Goal: Communication & Community: Answer question/provide support

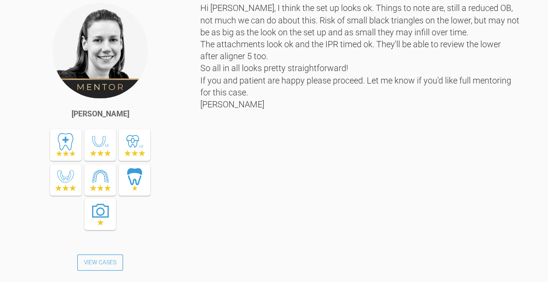
scroll to position [5678, 0]
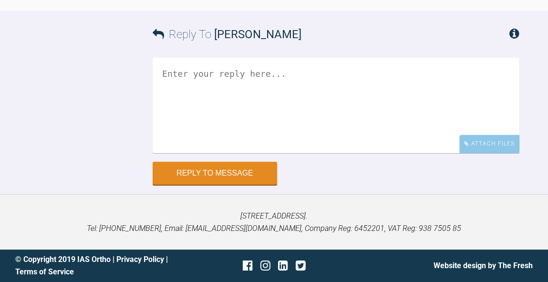
scroll to position [10148, 0]
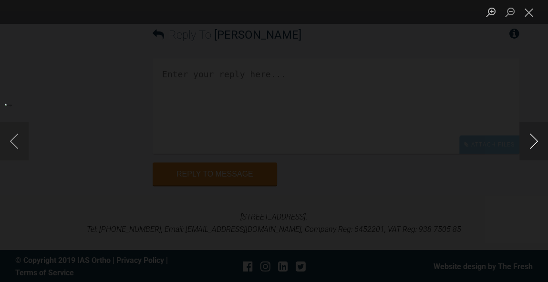
click at [534, 141] on button "Next image" at bounding box center [534, 141] width 29 height 38
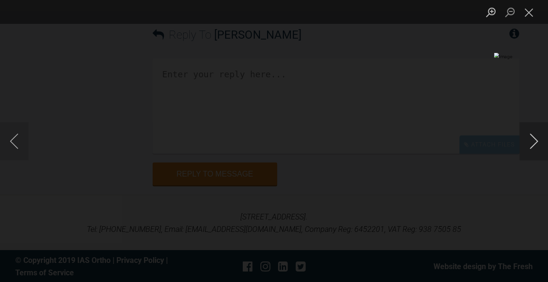
click at [534, 141] on button "Next image" at bounding box center [534, 141] width 29 height 38
click at [535, 141] on button "Next image" at bounding box center [534, 141] width 29 height 38
click at [534, 21] on button "Close lightbox" at bounding box center [529, 12] width 19 height 17
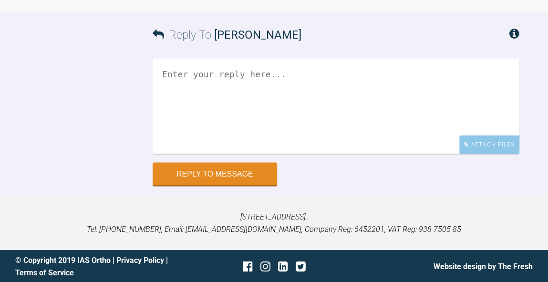
scroll to position [10244, 0]
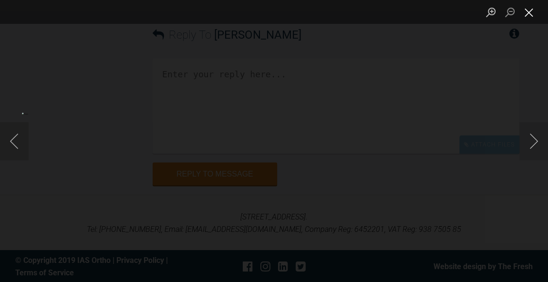
click at [535, 18] on button "Close lightbox" at bounding box center [529, 12] width 19 height 17
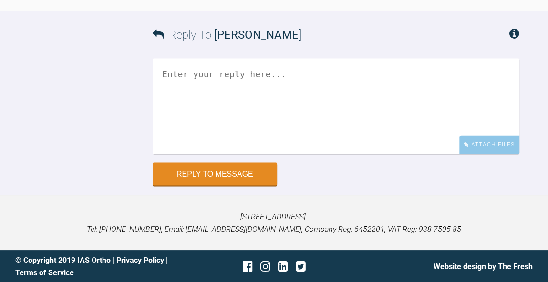
scroll to position [10148, 0]
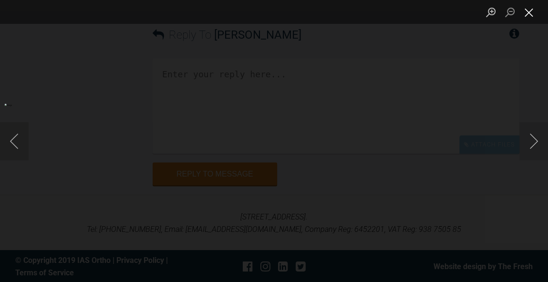
click at [529, 19] on button "Close lightbox" at bounding box center [529, 12] width 19 height 17
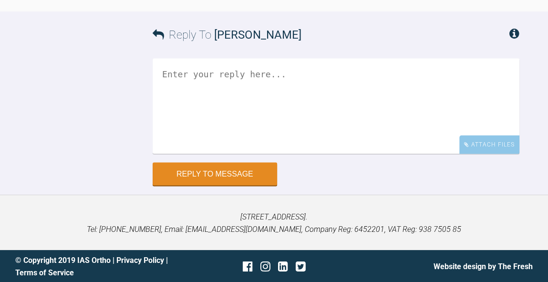
scroll to position [10393, 0]
click at [322, 154] on textarea at bounding box center [336, 105] width 367 height 95
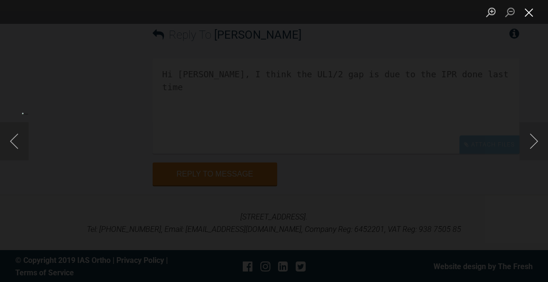
click at [532, 13] on button "Close lightbox" at bounding box center [529, 12] width 19 height 17
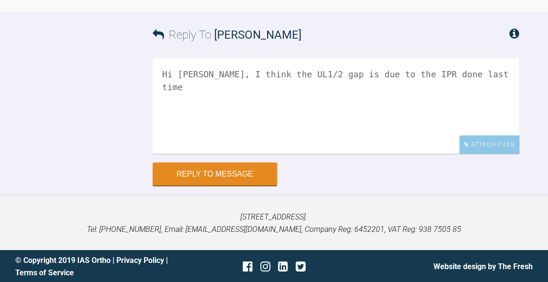
click at [390, 154] on textarea "Hi Swati, I think the UL1/2 gap is due to the IPR done last time" at bounding box center [336, 105] width 367 height 95
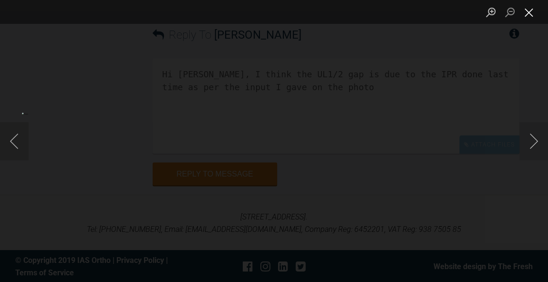
click at [532, 17] on button "Close lightbox" at bounding box center [529, 12] width 19 height 17
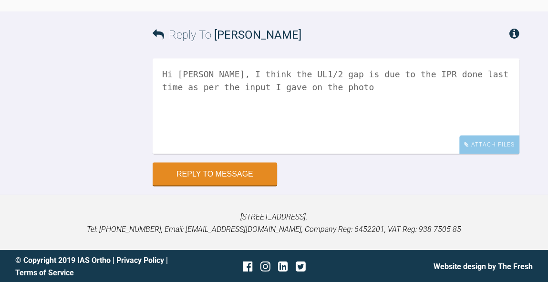
scroll to position [10238, 0]
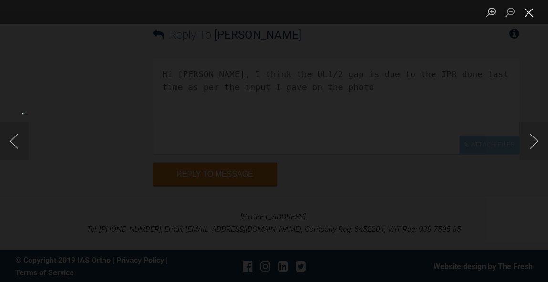
click at [529, 17] on button "Close lightbox" at bounding box center [529, 12] width 19 height 17
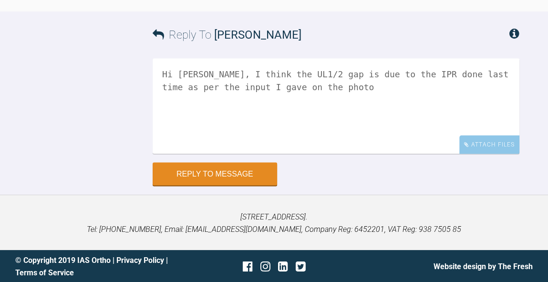
scroll to position [10513, 0]
click at [328, 145] on textarea "Hi Swati, I think the UL1/2 gap is due to the IPR done last time as per the inp…" at bounding box center [336, 105] width 367 height 95
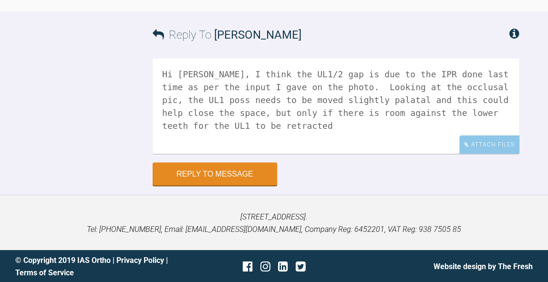
scroll to position [10253, 0]
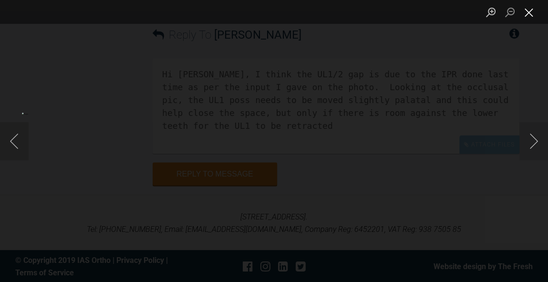
click at [532, 17] on button "Close lightbox" at bounding box center [529, 12] width 19 height 17
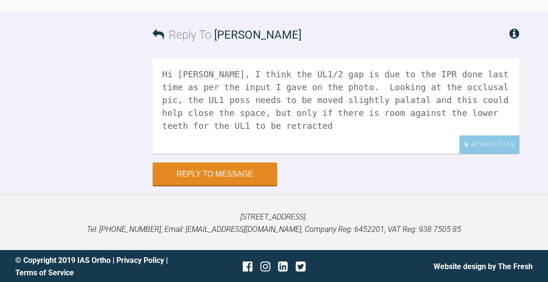
scroll to position [10451, 0]
click at [297, 154] on textarea "Hi Swati, I think the UL1/2 gap is due to the IPR done last time as per the inp…" at bounding box center [336, 105] width 367 height 95
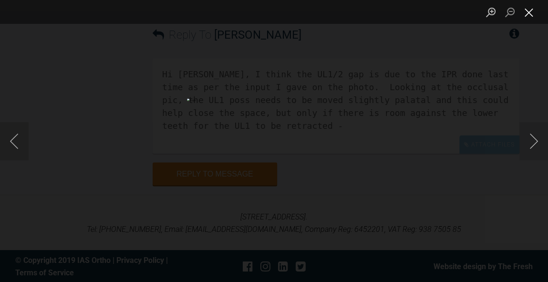
click at [531, 10] on button "Close lightbox" at bounding box center [529, 12] width 19 height 17
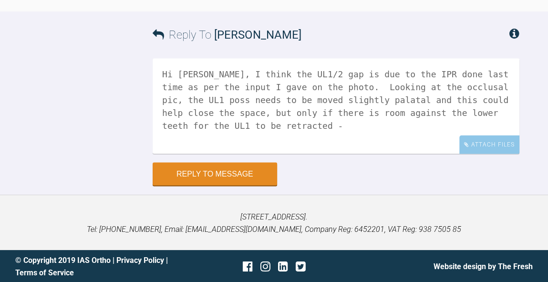
scroll to position [10571, 0]
click at [314, 112] on textarea "Hi Swati, I think the UL1/2 gap is due to the IPR done last time as per the inp…" at bounding box center [336, 105] width 367 height 95
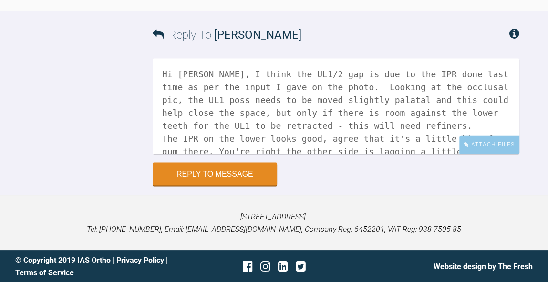
scroll to position [10379, 0]
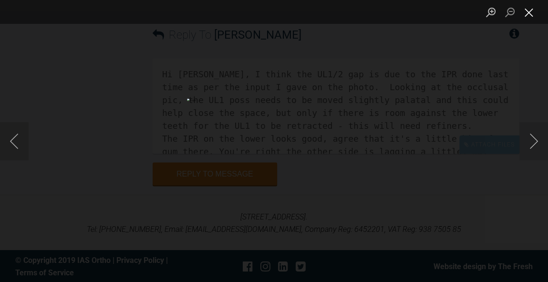
click at [532, 15] on button "Close lightbox" at bounding box center [529, 12] width 19 height 17
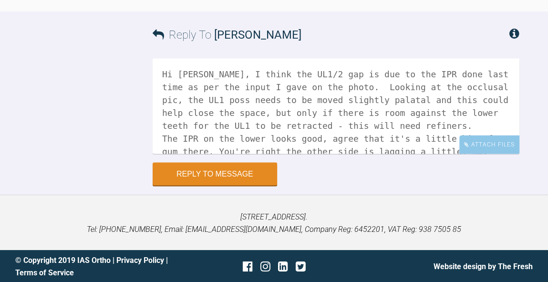
scroll to position [10525, 0]
click at [360, 154] on textarea "Hi Swati, I think the UL1/2 gap is due to the IPR done last time as per the inp…" at bounding box center [336, 105] width 367 height 95
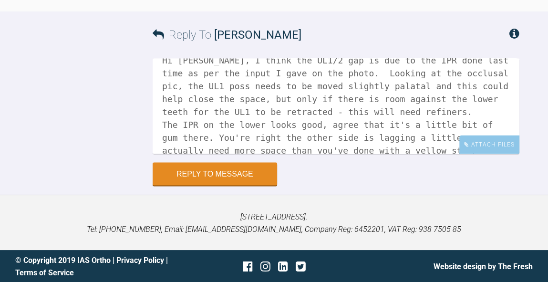
scroll to position [37, 0]
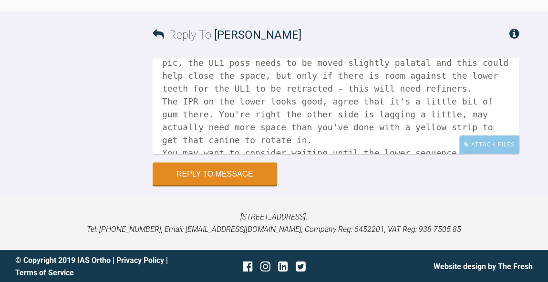
click at [471, 154] on textarea "Hi Swati, I think the UL1/2 gap is due to the IPR done last time as per the inp…" at bounding box center [336, 105] width 367 height 95
click at [385, 154] on textarea "Hi Swati, I think the UL1/2 gap is due to the IPR done last time as per the inp…" at bounding box center [336, 105] width 367 height 95
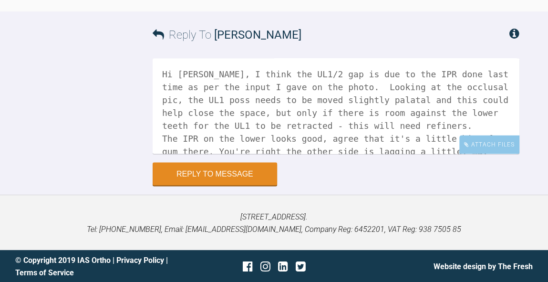
scroll to position [10374, 0]
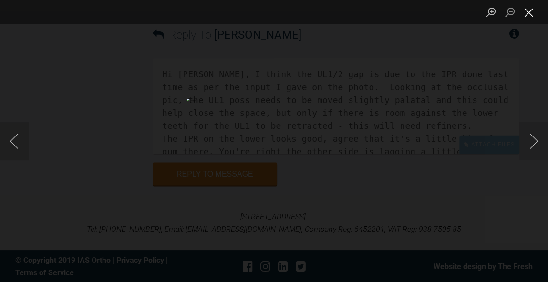
click at [530, 17] on button "Close lightbox" at bounding box center [529, 12] width 19 height 17
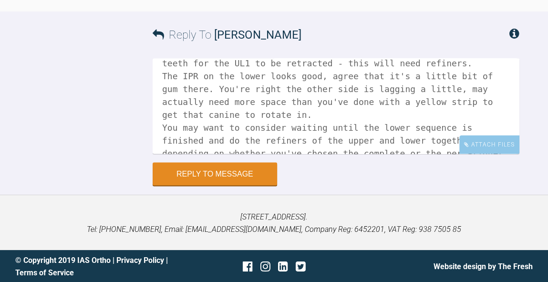
scroll to position [10476, 0]
click at [323, 154] on textarea "Hi Swati, I think the UL1/2 gap is due to the IPR done last time as per the inp…" at bounding box center [336, 105] width 367 height 95
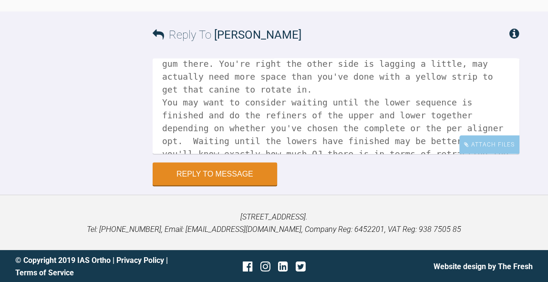
scroll to position [10530, 0]
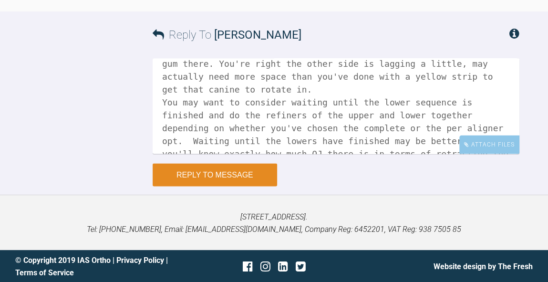
type textarea "Hi Swati, I think the UL1/2 gap is due to the IPR done last time as per the inp…"
click at [218, 186] on button "Reply to Message" at bounding box center [215, 174] width 125 height 23
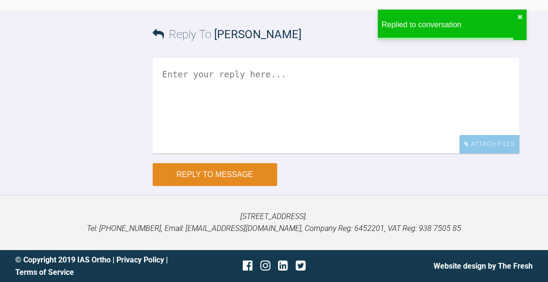
scroll to position [10760, 0]
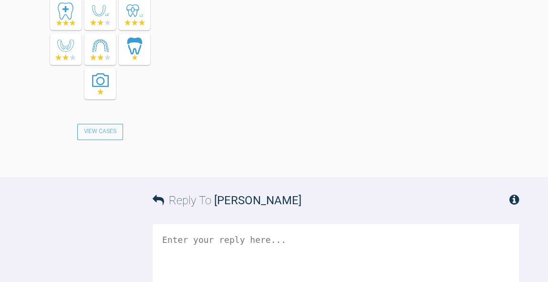
scroll to position [3653, 0]
drag, startPoint x: 201, startPoint y: 204, endPoint x: 249, endPoint y: 200, distance: 47.8
copy div "W4M;+\9d4/"
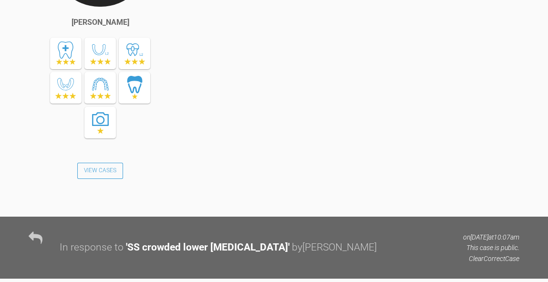
scroll to position [1239, 0]
drag, startPoint x: 202, startPoint y: 182, endPoint x: 253, endPoint y: 185, distance: 51.1
copy div "QV4M!mCVPe"
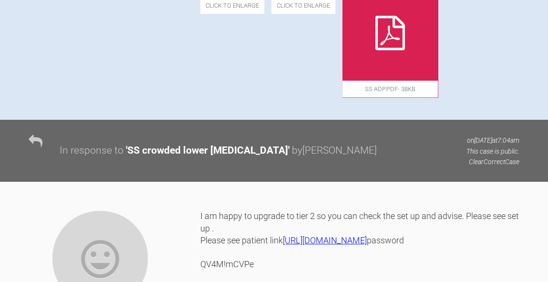
scroll to position [704, 0]
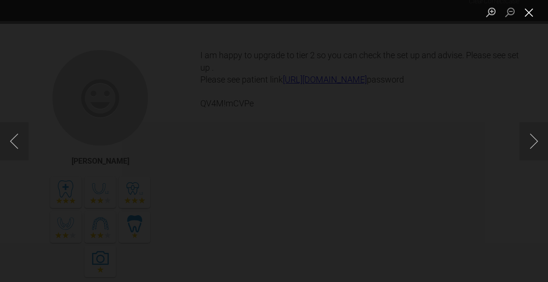
click at [531, 15] on button "Close lightbox" at bounding box center [529, 12] width 19 height 17
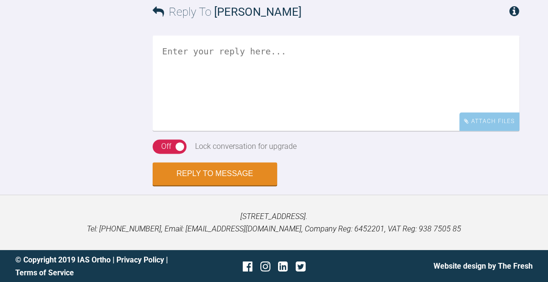
scroll to position [4401, 0]
click at [346, 111] on textarea at bounding box center [336, 82] width 367 height 95
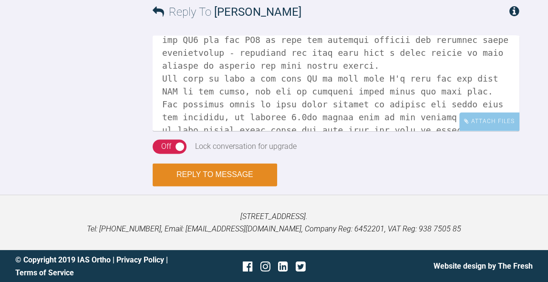
type textarea "Hi Jess, I definitely think this is the way to go with the lowers. Clear correc…"
click at [207, 173] on button "Reply to Message" at bounding box center [215, 174] width 125 height 23
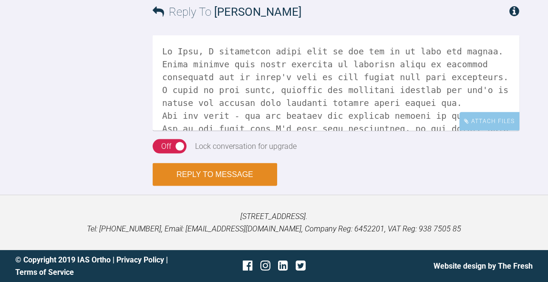
scroll to position [4567, 0]
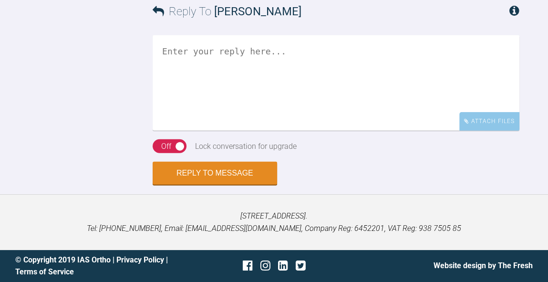
scroll to position [4992, 0]
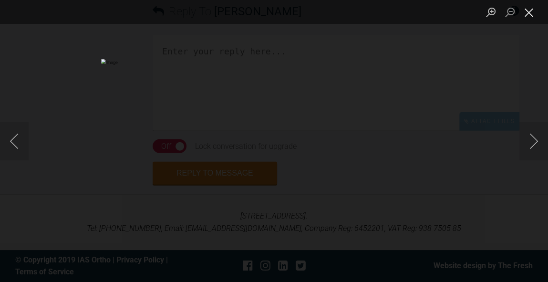
click at [530, 15] on button "Close lightbox" at bounding box center [529, 12] width 19 height 17
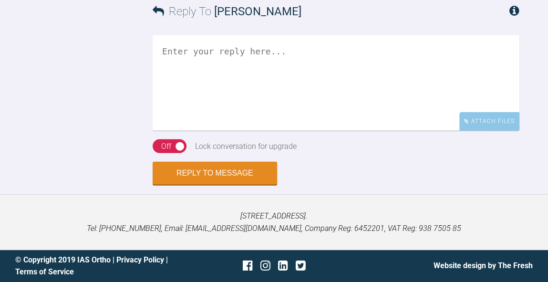
scroll to position [5201, 0]
click at [426, 107] on textarea at bounding box center [336, 82] width 367 height 95
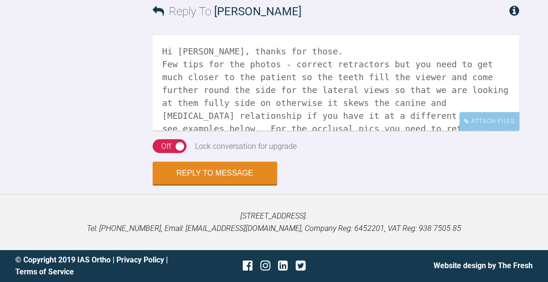
scroll to position [5230, 0]
click at [494, 127] on div "Attach Files" at bounding box center [489, 121] width 60 height 19
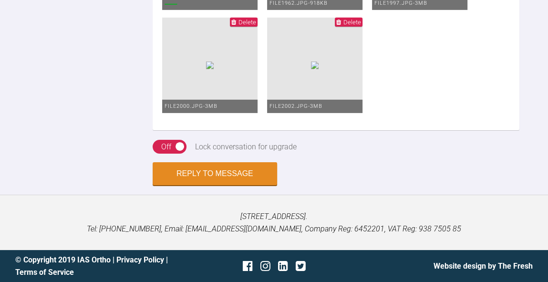
scroll to position [5195, 0]
drag, startPoint x: 296, startPoint y: 136, endPoint x: 216, endPoint y: 137, distance: 79.7
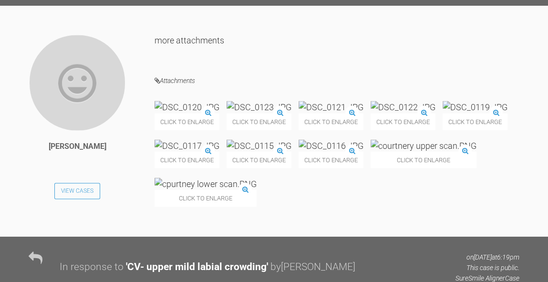
scroll to position [4139, 0]
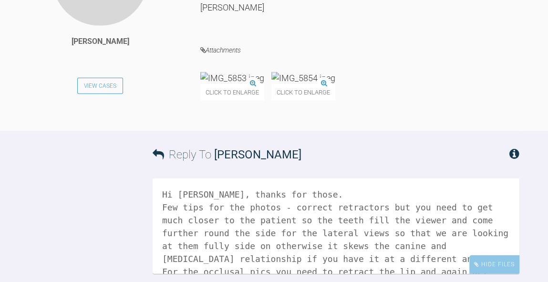
scroll to position [4544, 0]
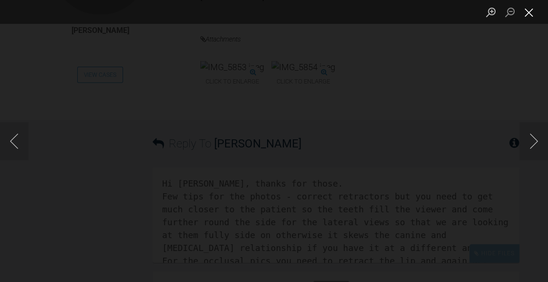
click at [532, 14] on button "Close lightbox" at bounding box center [529, 12] width 19 height 17
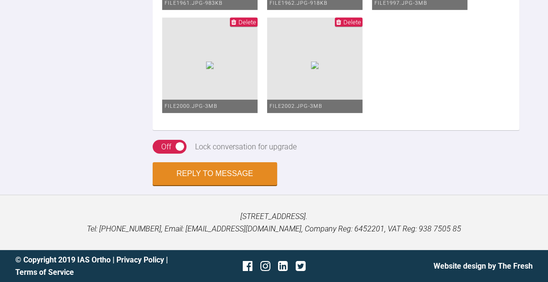
scroll to position [5164, 0]
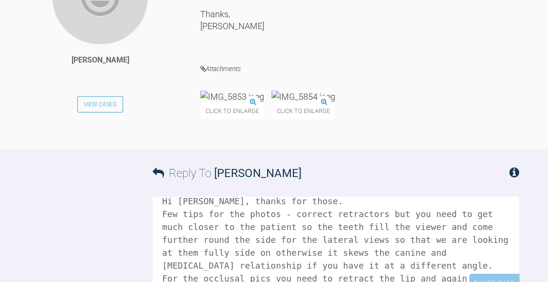
scroll to position [4518, 0]
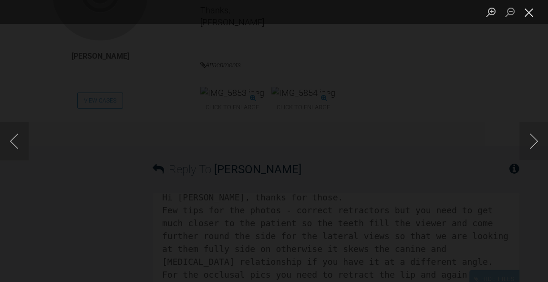
click at [534, 17] on button "Close lightbox" at bounding box center [529, 12] width 19 height 17
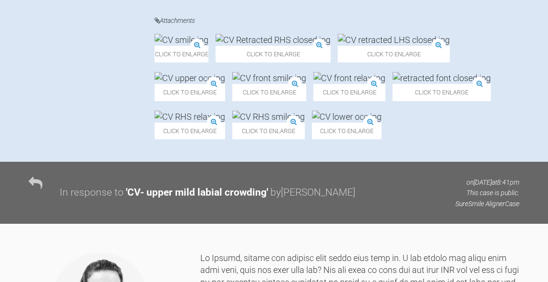
scroll to position [2498, 0]
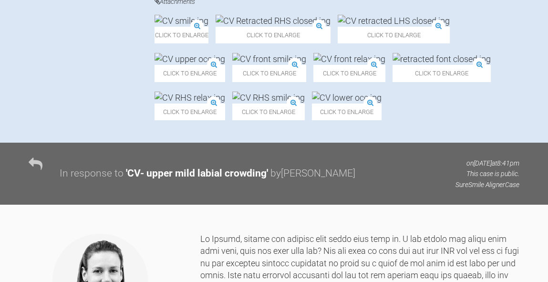
click at [408, 27] on img at bounding box center [394, 21] width 112 height 12
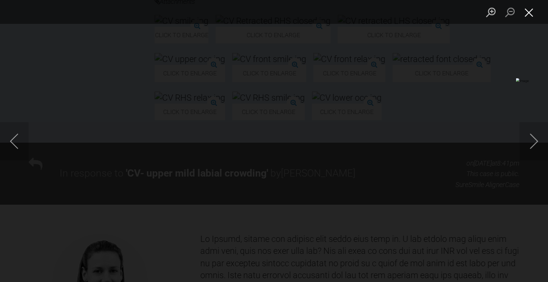
click at [532, 13] on button "Close lightbox" at bounding box center [529, 12] width 19 height 17
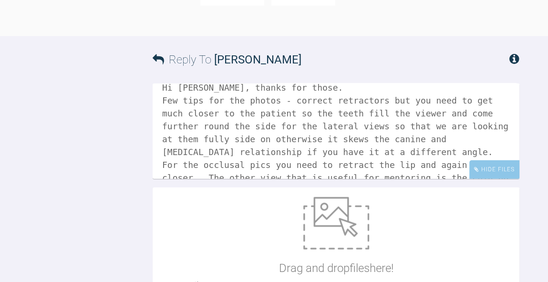
scroll to position [4507, 0]
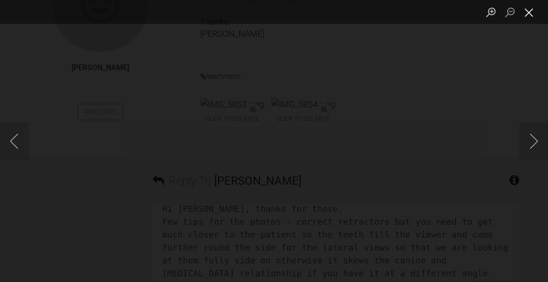
click at [536, 10] on button "Close lightbox" at bounding box center [529, 12] width 19 height 17
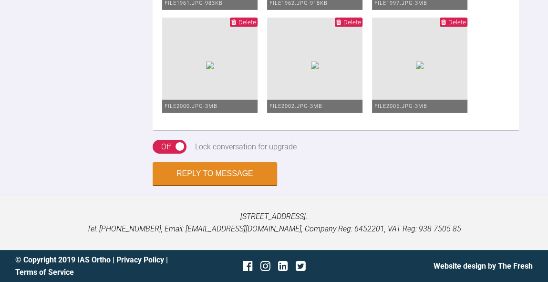
scroll to position [5219, 0]
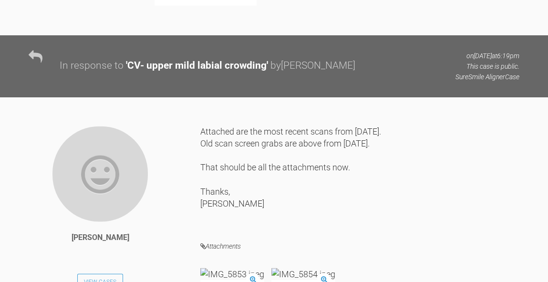
scroll to position [4349, 0]
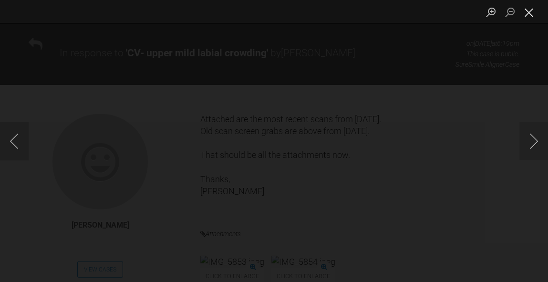
click at [529, 19] on button "Close lightbox" at bounding box center [529, 12] width 19 height 17
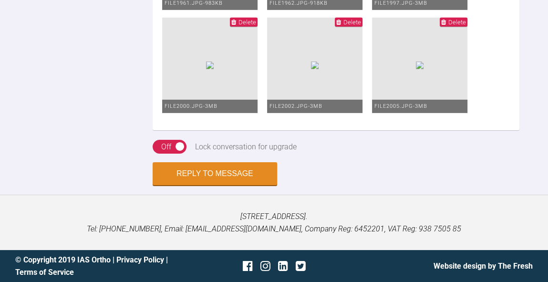
scroll to position [5236, 0]
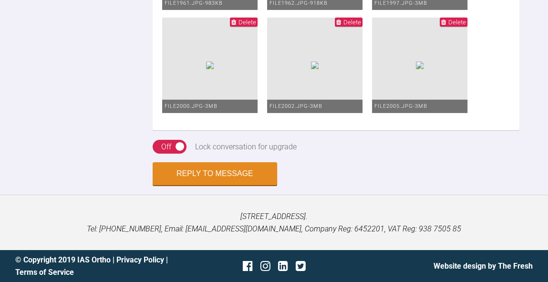
scroll to position [115, 0]
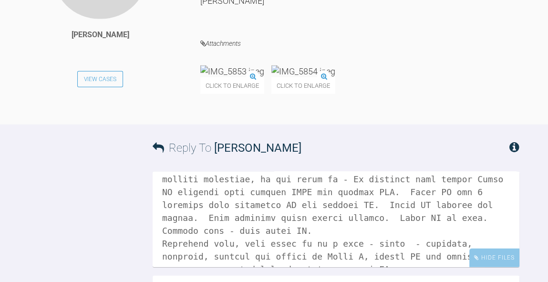
scroll to position [4537, 0]
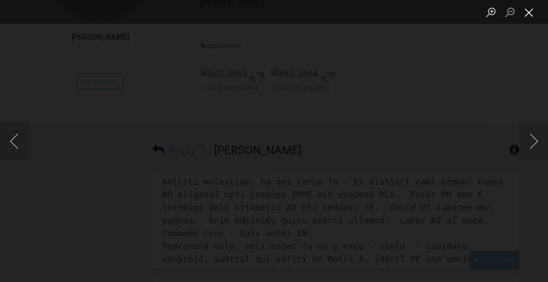
click at [528, 11] on button "Close lightbox" at bounding box center [529, 12] width 19 height 17
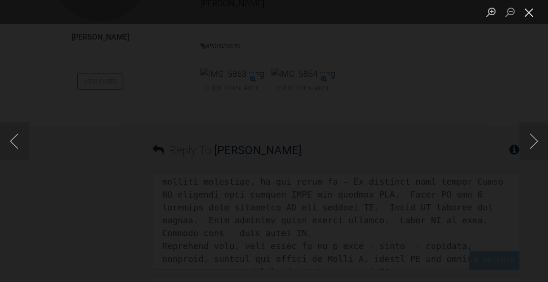
click at [528, 15] on button "Close lightbox" at bounding box center [529, 12] width 19 height 17
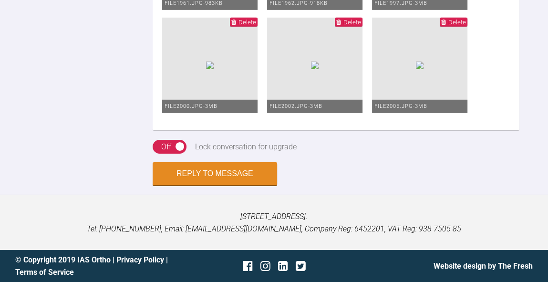
scroll to position [176, 0]
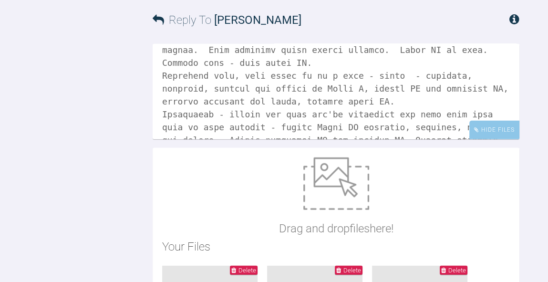
scroll to position [4547, 0]
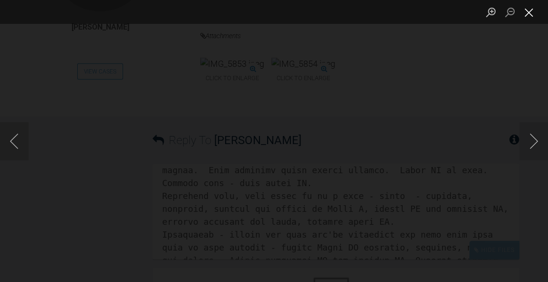
click at [532, 12] on button "Close lightbox" at bounding box center [529, 12] width 19 height 17
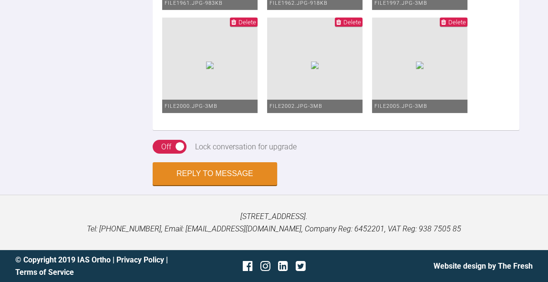
scroll to position [5180, 0]
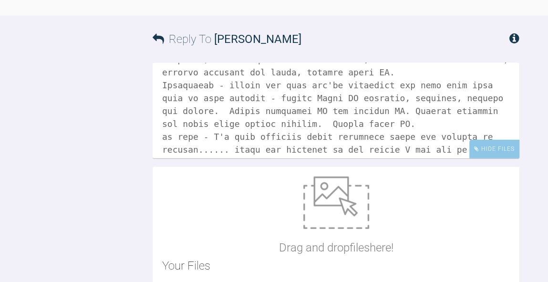
scroll to position [4644, 0]
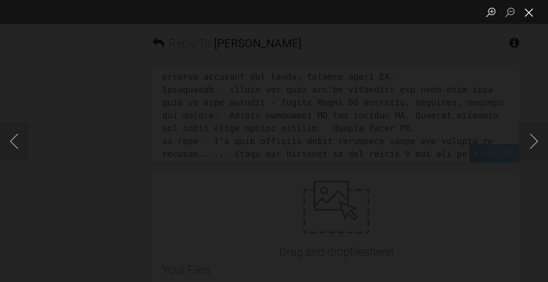
click at [532, 13] on button "Close lightbox" at bounding box center [529, 12] width 19 height 17
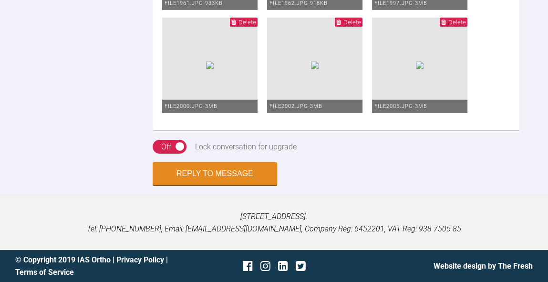
scroll to position [259, 0]
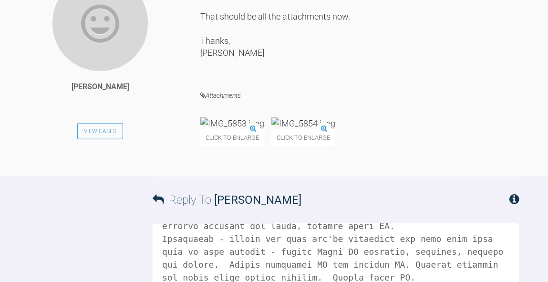
scroll to position [4480, 0]
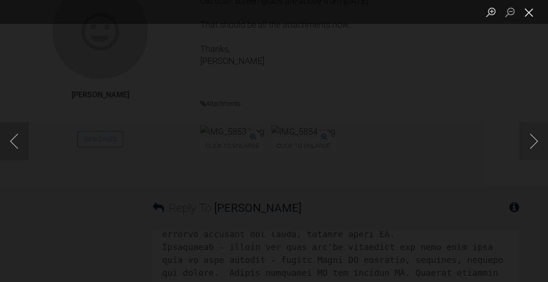
click at [532, 12] on button "Close lightbox" at bounding box center [529, 12] width 19 height 17
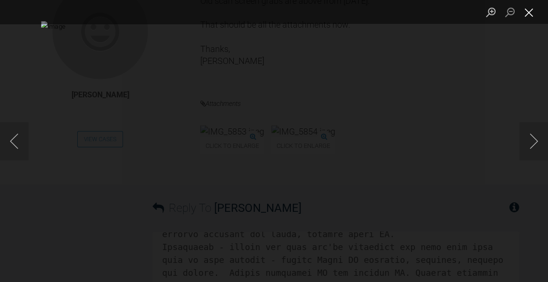
click at [529, 15] on button "Close lightbox" at bounding box center [529, 12] width 19 height 17
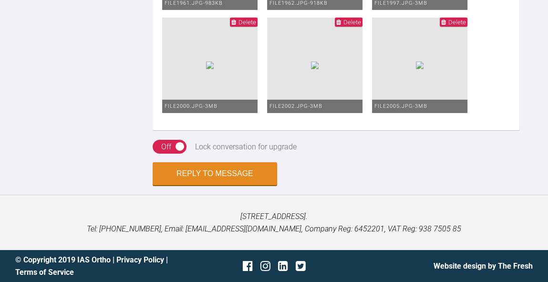
scroll to position [5164, 0]
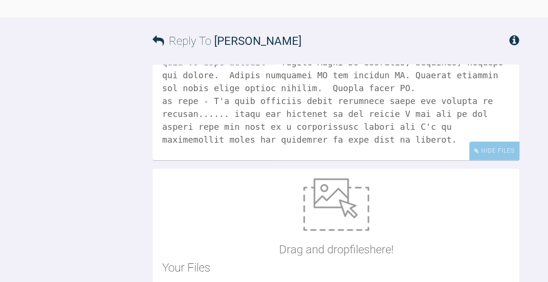
scroll to position [4646, 0]
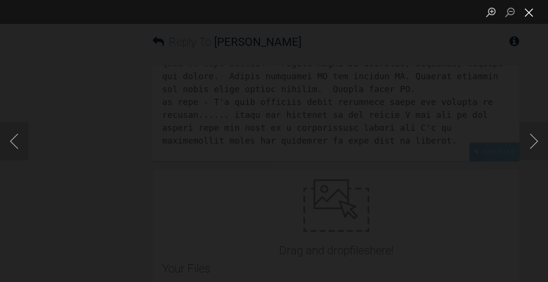
click at [526, 17] on button "Close lightbox" at bounding box center [529, 12] width 19 height 17
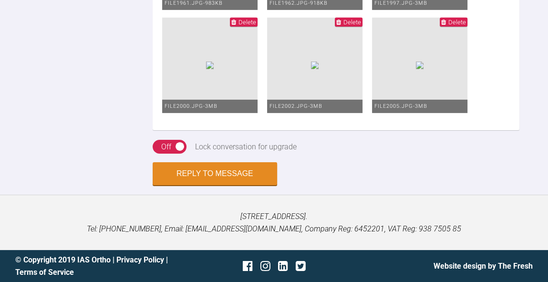
scroll to position [5252, 0]
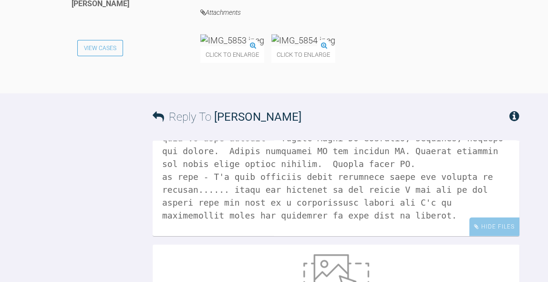
scroll to position [4553, 0]
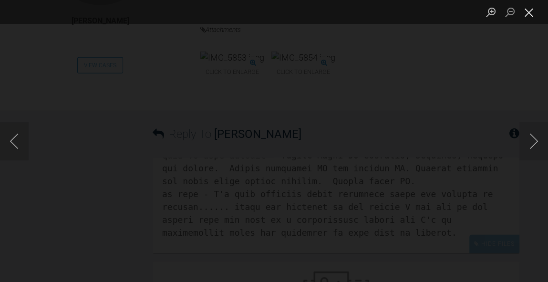
click at [531, 16] on button "Close lightbox" at bounding box center [529, 12] width 19 height 17
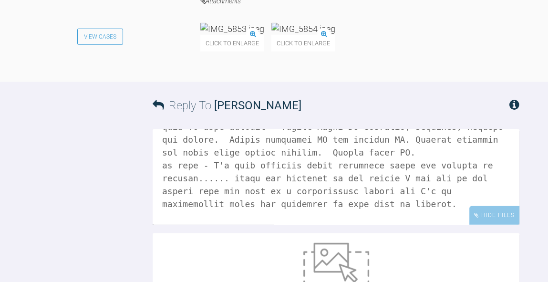
scroll to position [4583, 0]
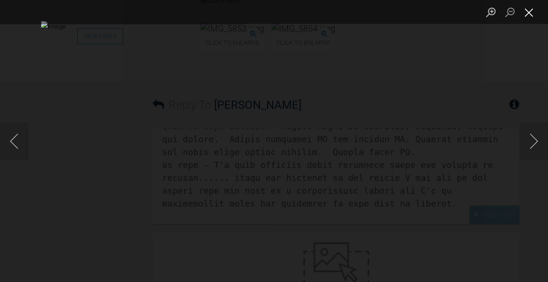
click at [530, 16] on button "Close lightbox" at bounding box center [529, 12] width 19 height 17
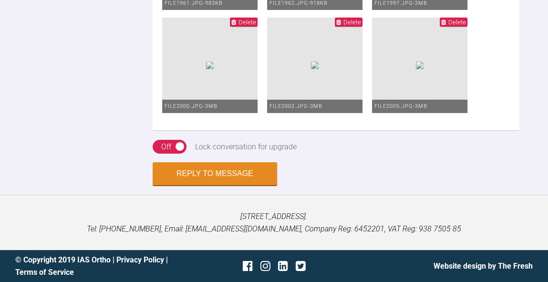
scroll to position [302, 0]
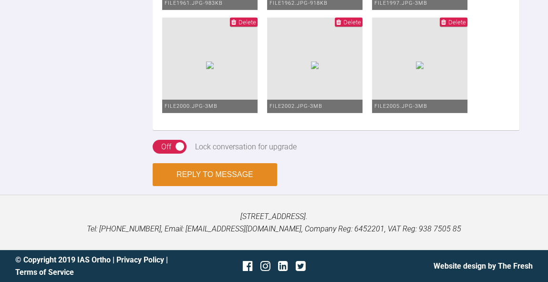
scroll to position [5681, 0]
type textarea "Hi Hannah, thanks for those. Few tips for the photos - correct retractors but y…"
click at [243, 172] on button "Reply to Message" at bounding box center [215, 174] width 125 height 23
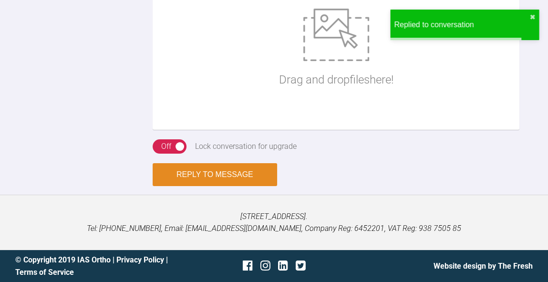
scroll to position [5510, 0]
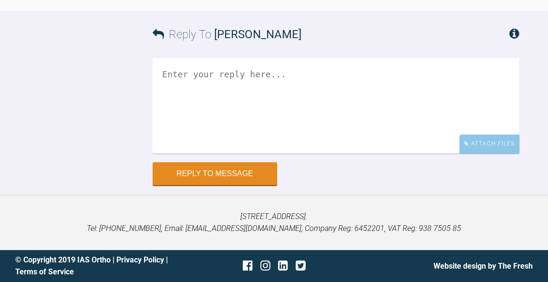
scroll to position [8791, 0]
click at [397, 131] on textarea at bounding box center [336, 105] width 367 height 95
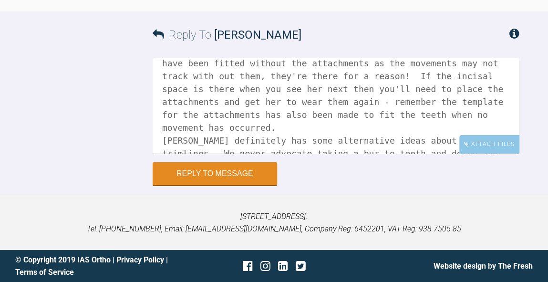
scroll to position [75, 0]
click at [460, 125] on textarea "Hi [PERSON_NAME], So need the photos after you've done the IPR so I can see wha…" at bounding box center [336, 105] width 367 height 95
click at [204, 135] on textarea "Hi [PERSON_NAME], So need the photos after you've done the IPR so I can see wha…" at bounding box center [336, 105] width 367 height 95
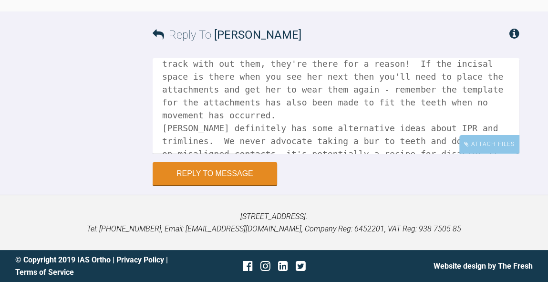
scroll to position [88, 0]
click at [490, 126] on textarea "Hi [PERSON_NAME], So need the photos after you've done the IPR so I can see wha…" at bounding box center [336, 105] width 367 height 95
click at [507, 125] on textarea "Hi [PERSON_NAME], So need the photos after you've done the IPR so I can see wha…" at bounding box center [336, 105] width 367 height 95
click at [263, 137] on textarea "Hi [PERSON_NAME], So need the photos after you've done the IPR so I can see wha…" at bounding box center [336, 105] width 367 height 95
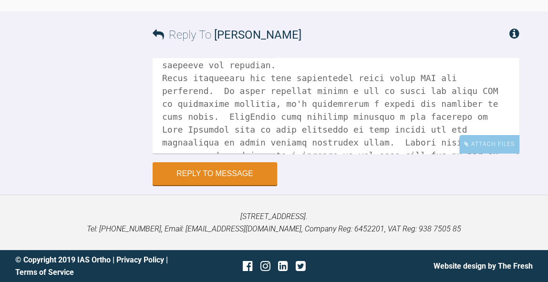
scroll to position [140, 0]
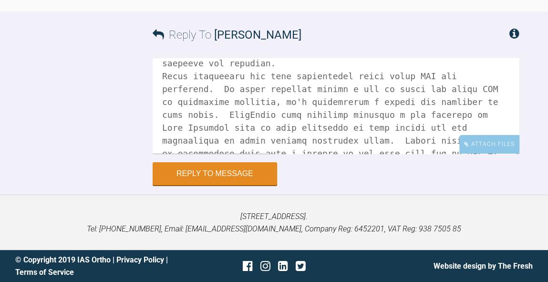
paste textarea "https://campus.dentsplysirona.com/en/webinar/developing-your-skills-with-clear-…"
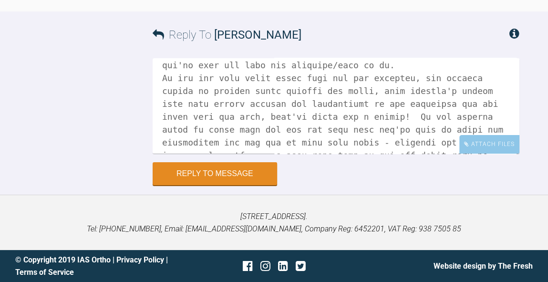
scroll to position [41, 0]
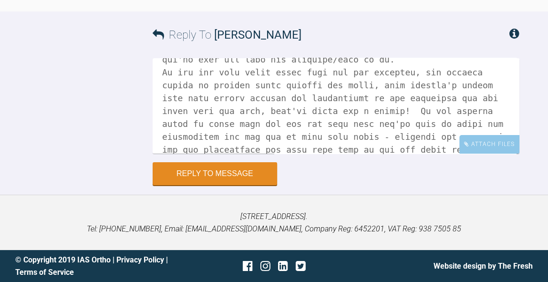
click at [277, 83] on textarea at bounding box center [336, 105] width 367 height 95
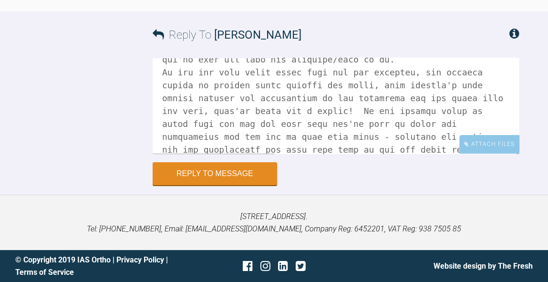
click at [257, 84] on textarea at bounding box center [336, 105] width 367 height 95
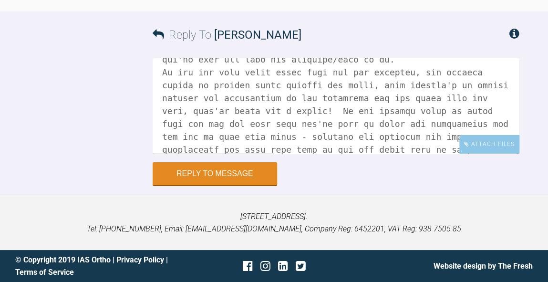
drag, startPoint x: 415, startPoint y: 110, endPoint x: 296, endPoint y: 97, distance: 120.0
click at [296, 97] on textarea at bounding box center [336, 105] width 367 height 95
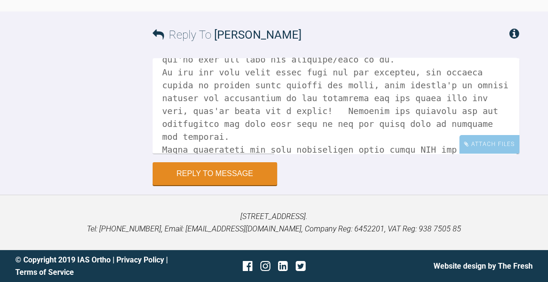
click at [380, 108] on textarea at bounding box center [336, 105] width 367 height 95
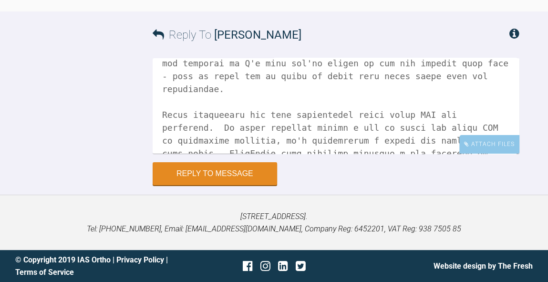
scroll to position [117, 0]
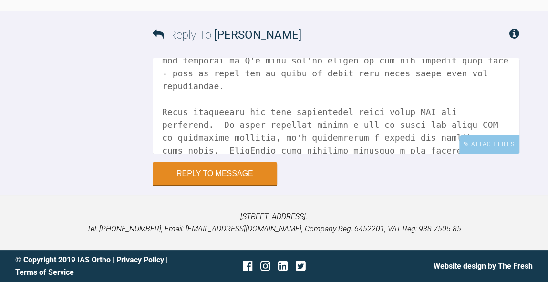
click at [405, 74] on textarea at bounding box center [336, 105] width 367 height 95
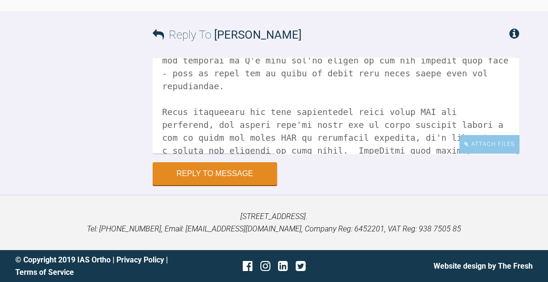
click at [331, 96] on textarea at bounding box center [336, 105] width 367 height 95
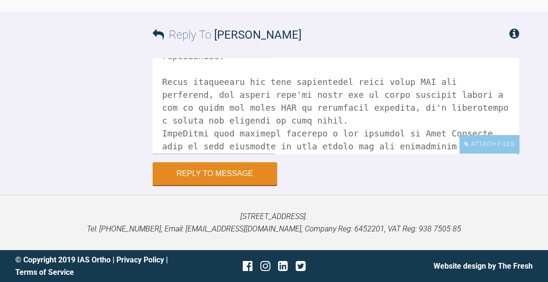
scroll to position [152, 0]
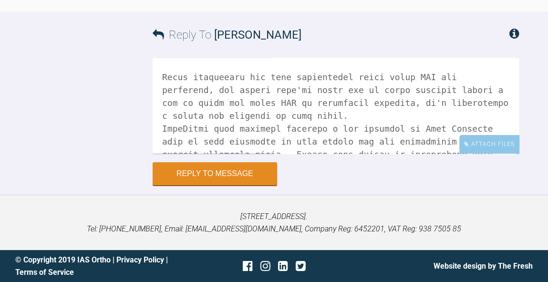
click at [374, 85] on textarea at bounding box center [336, 105] width 367 height 95
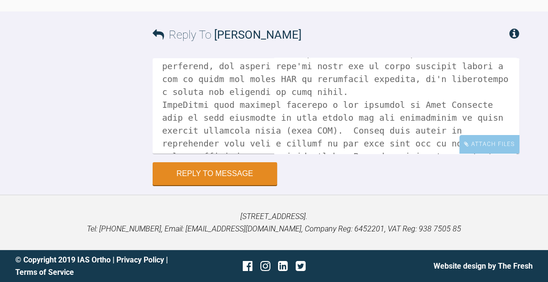
scroll to position [8773, 0]
click at [336, 154] on textarea at bounding box center [336, 105] width 367 height 95
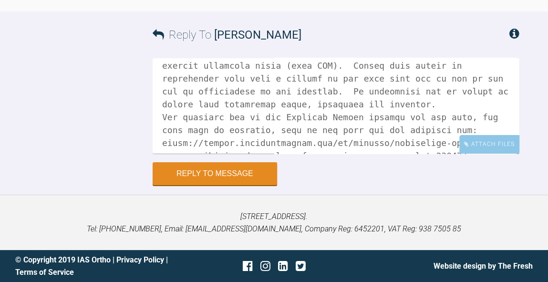
scroll to position [253, 0]
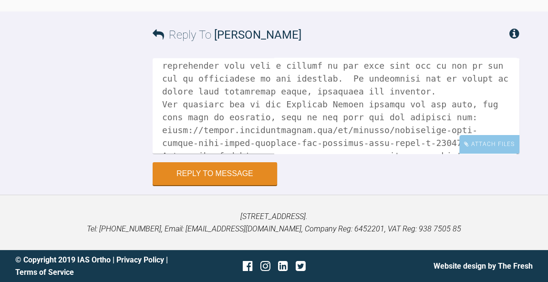
click at [500, 123] on textarea at bounding box center [336, 105] width 367 height 95
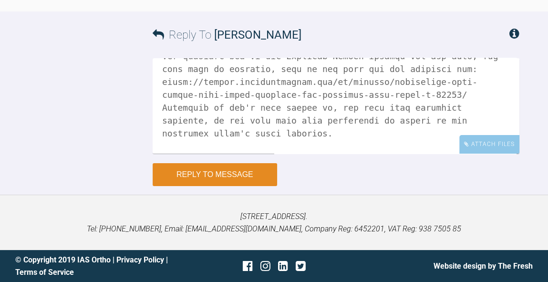
type textarea "Hi Chris, So need the photos after you've done the IPR so I can see what you've…"
click at [250, 181] on button "Reply to Message" at bounding box center [215, 174] width 125 height 23
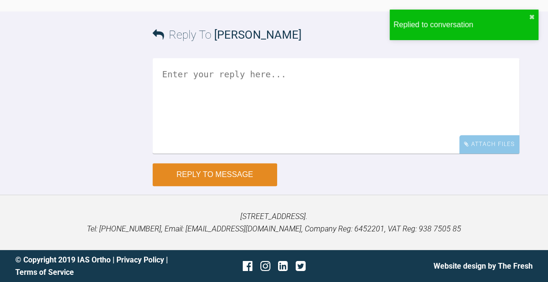
scroll to position [9024, 0]
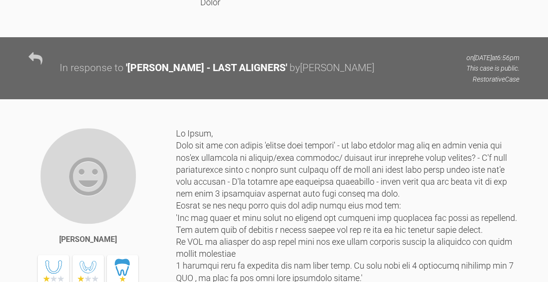
scroll to position [11124, 0]
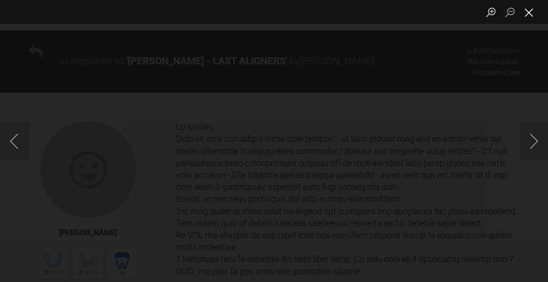
click at [529, 16] on button "Close lightbox" at bounding box center [529, 12] width 19 height 17
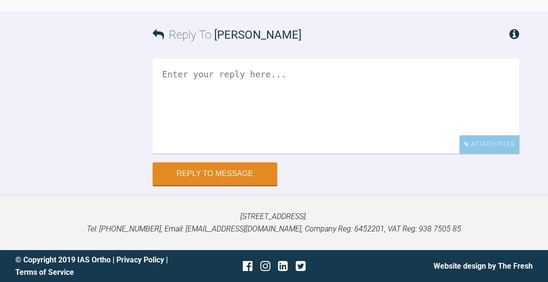
click at [375, 111] on textarea at bounding box center [336, 105] width 367 height 95
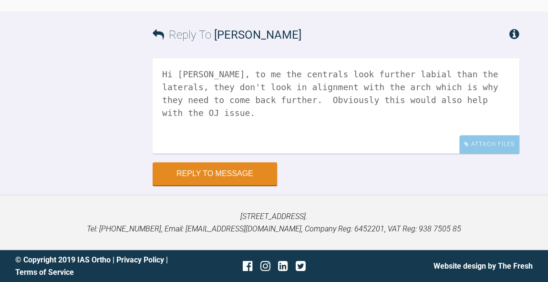
scroll to position [12254, 0]
click at [172, 97] on textarea "Hi [PERSON_NAME], to me the centrals look further labial than the laterals, the…" at bounding box center [336, 105] width 367 height 95
click at [292, 154] on textarea "Hi [PERSON_NAME], to me the centrals look further labial than the laterals, the…" at bounding box center [336, 105] width 367 height 95
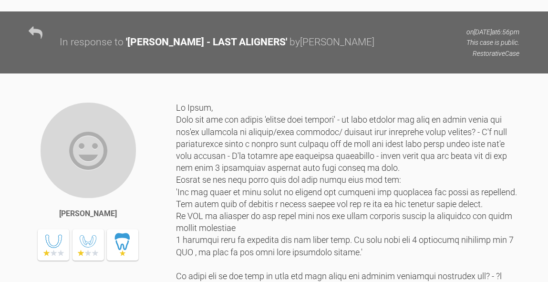
scroll to position [11143, 0]
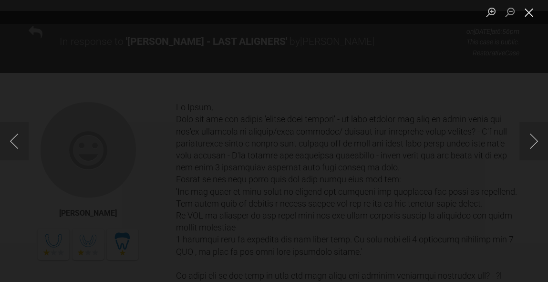
click at [534, 13] on button "Close lightbox" at bounding box center [529, 12] width 19 height 17
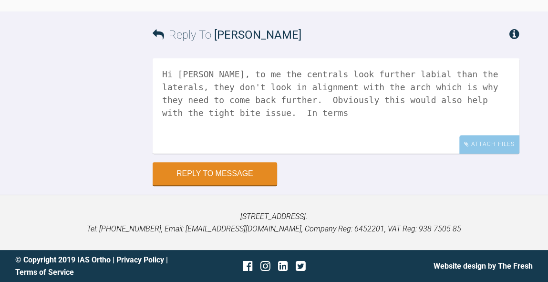
scroll to position [12254, 0]
click at [336, 108] on textarea "Hi [PERSON_NAME], to me the centrals look further labial than the laterals, the…" at bounding box center [336, 105] width 367 height 95
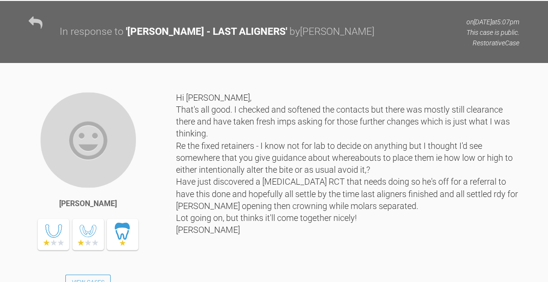
scroll to position [9545, 0]
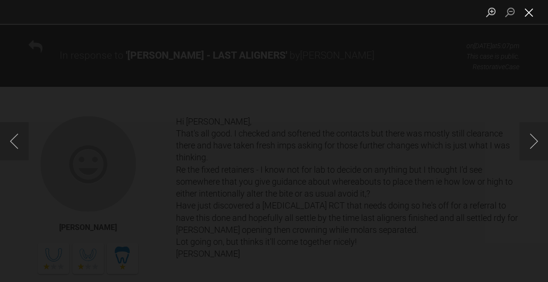
click at [529, 13] on button "Close lightbox" at bounding box center [529, 12] width 19 height 17
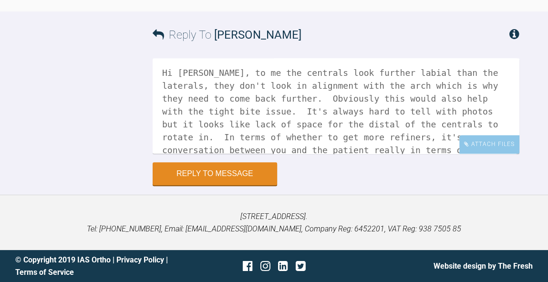
scroll to position [12160, 0]
click at [414, 154] on textarea "Hi [PERSON_NAME], to me the centrals look further labial than the laterals, the…" at bounding box center [336, 105] width 367 height 95
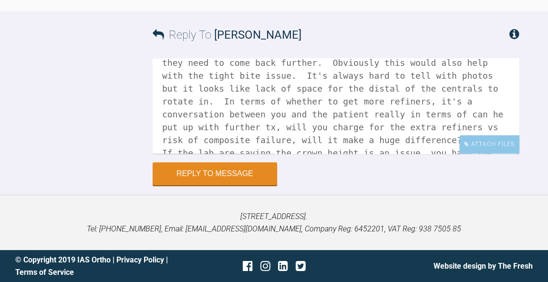
scroll to position [12202, 0]
click at [318, 154] on textarea "Hi [PERSON_NAME], to me the centrals look further labial than the laterals, the…" at bounding box center [336, 105] width 367 height 95
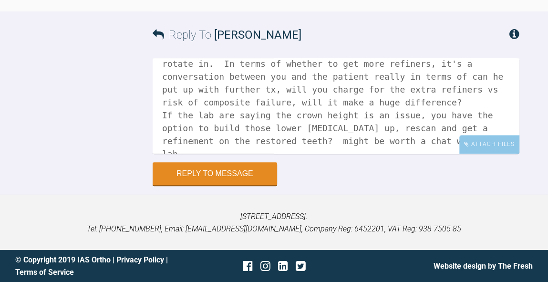
scroll to position [77, 0]
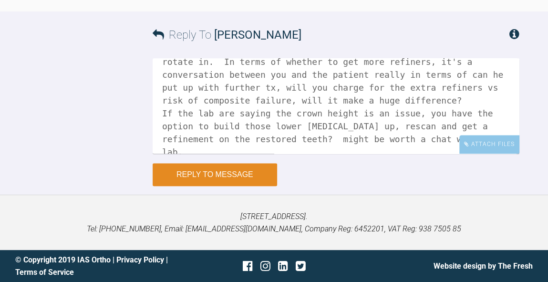
type textarea "Hi [PERSON_NAME], to me the centrals look further labial than the laterals, the…"
click at [208, 186] on button "Reply to Message" at bounding box center [215, 174] width 125 height 23
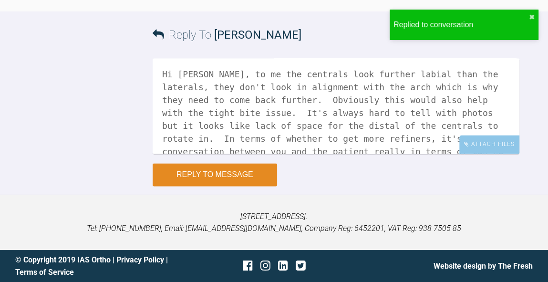
scroll to position [12447, 0]
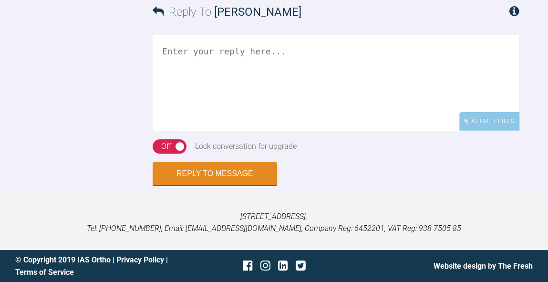
scroll to position [2171, 0]
click at [359, 131] on textarea at bounding box center [336, 82] width 367 height 95
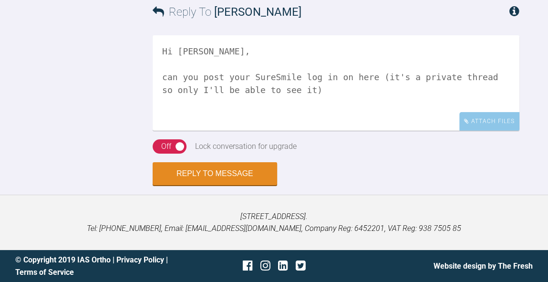
scroll to position [2284, 0]
click at [166, 124] on textarea "Hi [PERSON_NAME], can you post your SureSmile log in on here (it's a private th…" at bounding box center [336, 82] width 367 height 95
click at [283, 122] on textarea "Hi Andrew, Can you post your SureSmile log in on here (it's a private thread so…" at bounding box center [336, 82] width 367 height 95
click at [498, 125] on textarea "Hi Andrew, Can you post your SureSmile login on here (it's a private thread so …" at bounding box center [336, 82] width 367 height 95
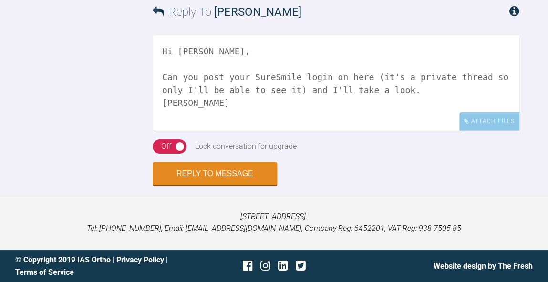
click at [321, 124] on textarea "Hi Andrew, Can you post your SureSmile login on here (it's a private thread so …" at bounding box center [336, 82] width 367 height 95
click at [487, 123] on textarea "Hi Andrew, Can you post your SureSmile login on here, it's a private thread so …" at bounding box center [336, 82] width 367 height 95
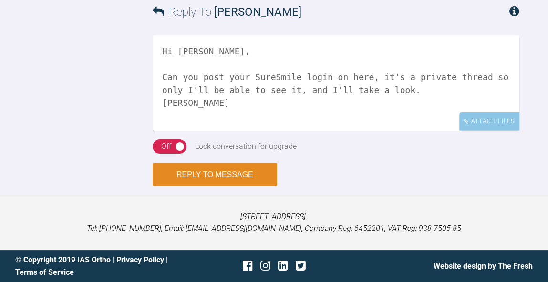
type textarea "Hi Andrew, Can you post your SureSmile login on here, it's a private thread so …"
click at [242, 186] on button "Reply to Message" at bounding box center [215, 174] width 125 height 23
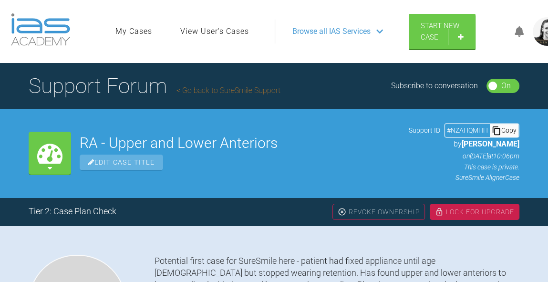
scroll to position [0, 0]
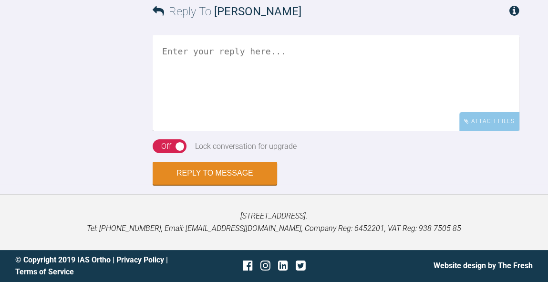
scroll to position [2559, 0]
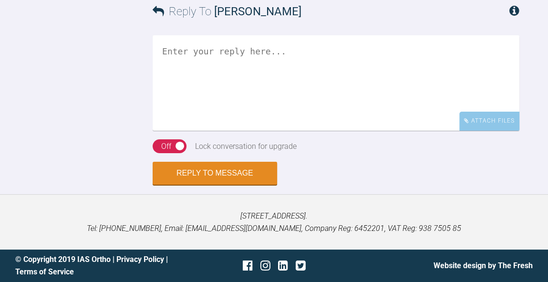
click at [366, 131] on textarea at bounding box center [336, 82] width 367 height 95
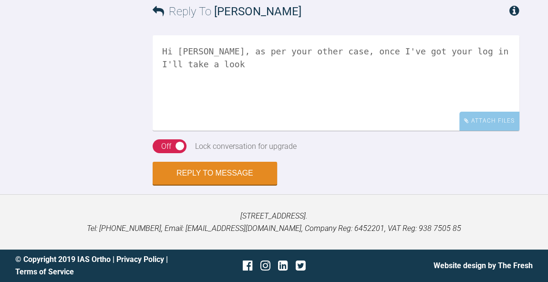
scroll to position [2624, 0]
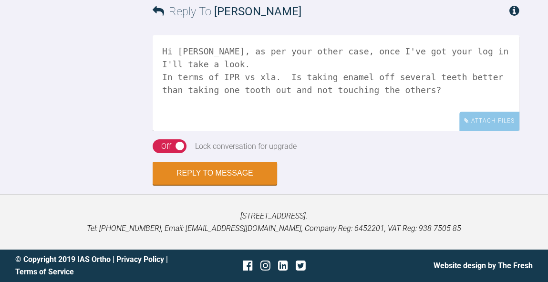
click at [388, 131] on textarea "Hi [PERSON_NAME], as per your other case, once I've got your log in I'll take a…" at bounding box center [336, 82] width 367 height 95
click at [324, 131] on textarea "Hi [PERSON_NAME], as per your other case, once I've got your log in I'll take a…" at bounding box center [336, 82] width 367 height 95
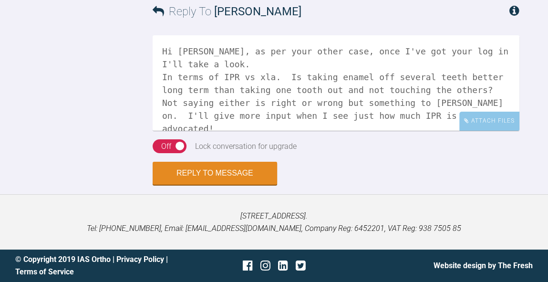
scroll to position [2632, 0]
click at [312, 131] on textarea "Hi [PERSON_NAME], as per your other case, once I've got your log in I'll take a…" at bounding box center [336, 82] width 367 height 95
click at [365, 131] on textarea "Hi [PERSON_NAME], as per your other case, once I've got your log in I'll take a…" at bounding box center [336, 82] width 367 height 95
click at [360, 131] on textarea "Hi [PERSON_NAME], as per your other case, once I've got your log in I'll take a…" at bounding box center [336, 82] width 367 height 95
click at [307, 131] on textarea "Hi [PERSON_NAME], as per your other case, once I've got your log in I'll take a…" at bounding box center [336, 82] width 367 height 95
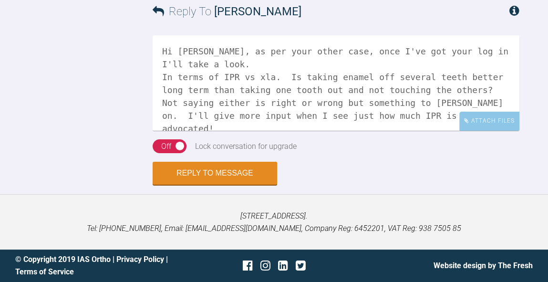
click at [449, 131] on textarea "Hi [PERSON_NAME], as per your other case, once I've got your log in I'll take a…" at bounding box center [336, 82] width 367 height 95
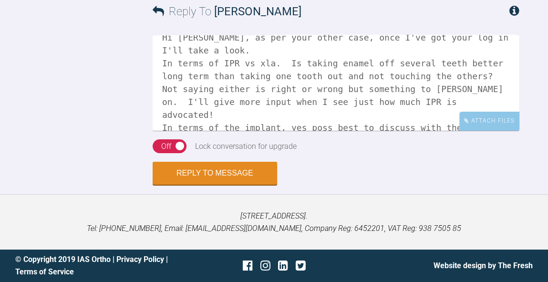
scroll to position [27, 0]
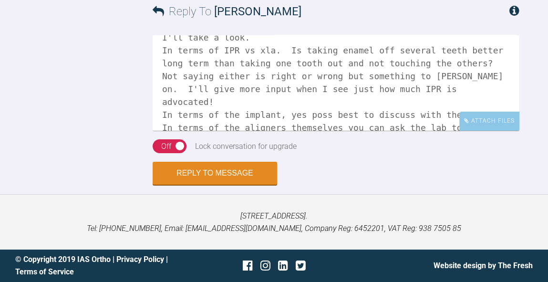
click at [492, 131] on textarea "Hi Andrew, as per your other case, once I've got your log in I'll take a look. …" at bounding box center [336, 82] width 367 height 95
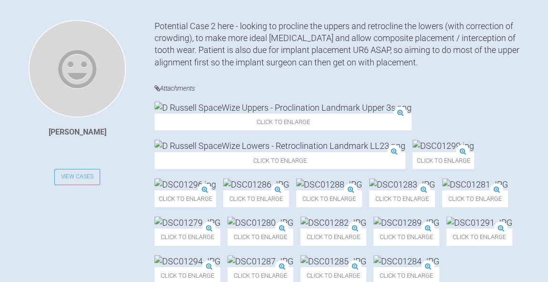
scroll to position [2753, 0]
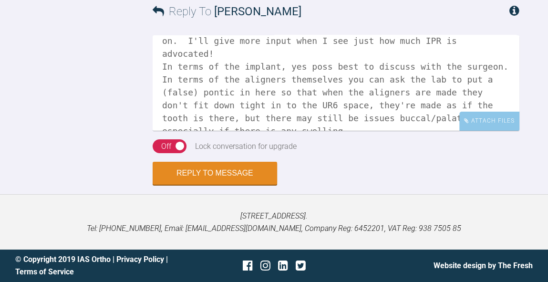
click at [162, 146] on div "Off" at bounding box center [166, 146] width 10 height 12
click at [433, 63] on textarea "Hi Andrew, as per your other case, once I've got your log in I'll take a look. …" at bounding box center [336, 82] width 367 height 95
type textarea "Hi Andrew, as per your other case, once I've got your log in I'll take a look. …"
click at [234, 167] on button "Reply to Message" at bounding box center [215, 174] width 125 height 23
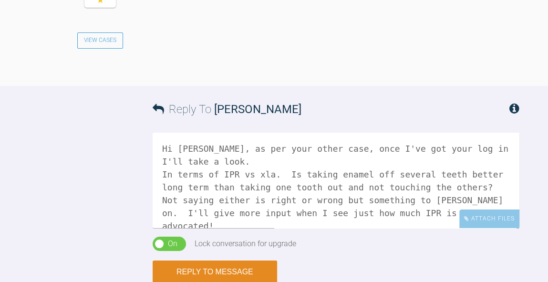
scroll to position [2927, 0]
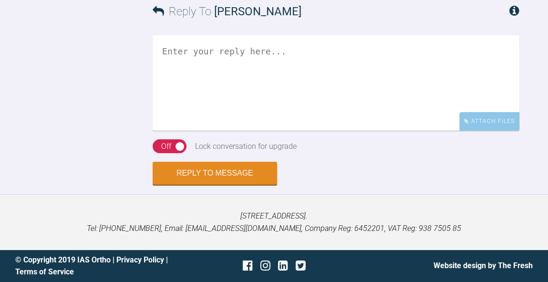
scroll to position [2530, 0]
click at [375, 131] on textarea at bounding box center [336, 82] width 367 height 95
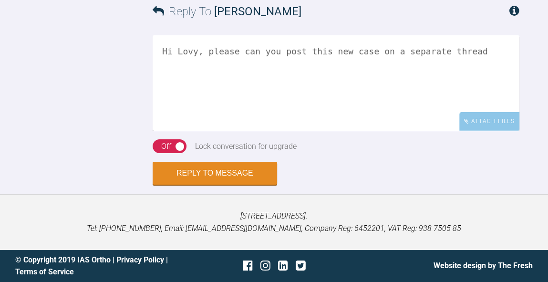
scroll to position [2714, 0]
drag, startPoint x: 403, startPoint y: 52, endPoint x: 193, endPoint y: 53, distance: 209.9
click at [193, 53] on textarea "Hi Lovy, please can you post this new case on a separate thread" at bounding box center [336, 82] width 367 height 95
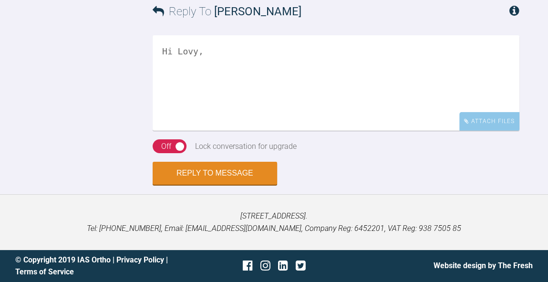
scroll to position [2696, 0]
click at [327, 106] on textarea "Hi Lovy," at bounding box center [336, 82] width 367 height 95
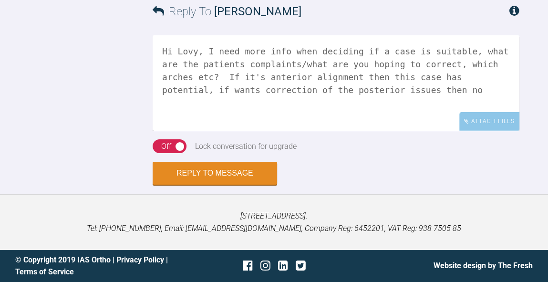
scroll to position [2660, 0]
click at [382, 127] on textarea "Hi Lovy, I need more info when deciding if a case is suitable, what are the pat…" at bounding box center [336, 82] width 367 height 95
click at [456, 129] on textarea "Hi Lovy, I need more info when deciding if a case is suitable, what are the pat…" at bounding box center [336, 82] width 367 height 95
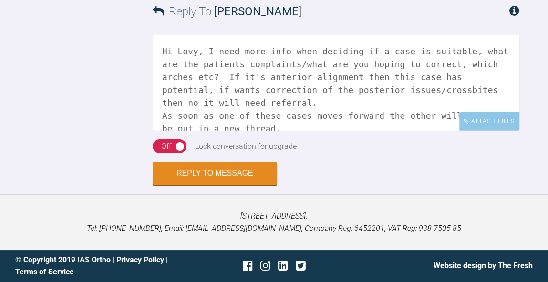
scroll to position [2699, 0]
click at [254, 104] on textarea "Hi Lovy, I need more info when deciding if a case is suitable, what are the pat…" at bounding box center [336, 82] width 367 height 95
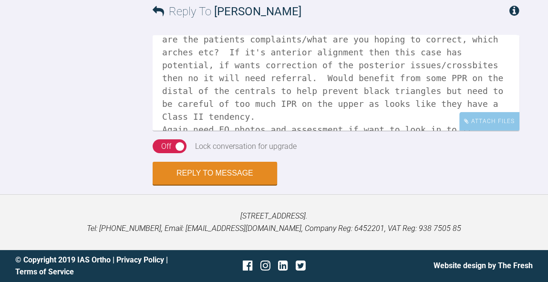
scroll to position [25, 0]
click at [402, 125] on textarea "Hi Lovy, I need more info when deciding if a case is suitable, what are the pat…" at bounding box center [336, 82] width 367 height 95
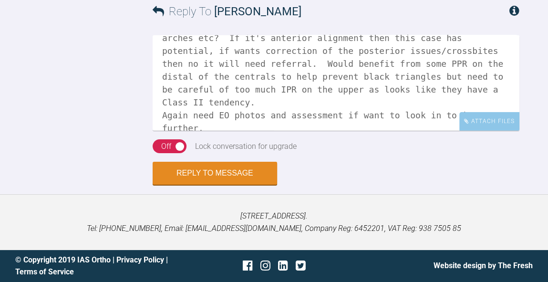
scroll to position [2714, 0]
type textarea "Hi Lovy, I need more info when deciding if a case is suitable, what are the pat…"
click at [240, 172] on button "Reply to Message" at bounding box center [215, 174] width 125 height 23
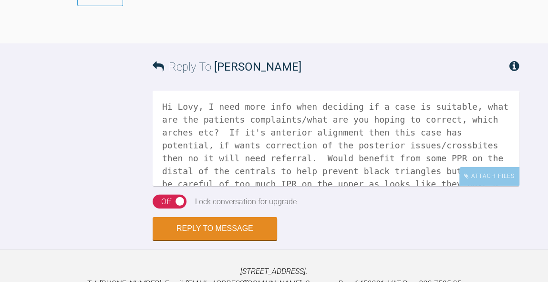
scroll to position [2193, 0]
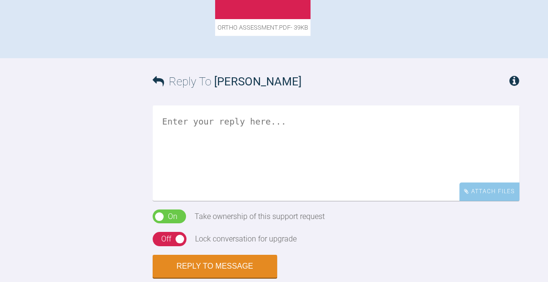
scroll to position [653, 0]
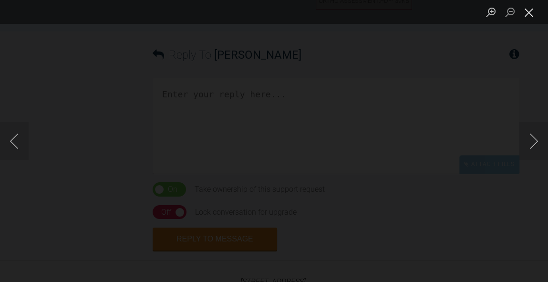
click at [531, 13] on button "Close lightbox" at bounding box center [529, 12] width 19 height 17
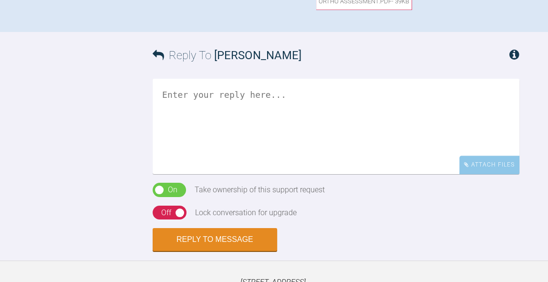
scroll to position [652, 0]
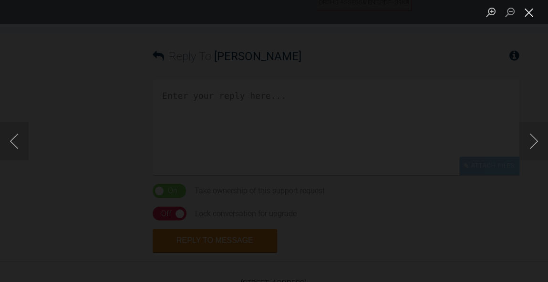
click at [528, 13] on button "Close lightbox" at bounding box center [529, 12] width 19 height 17
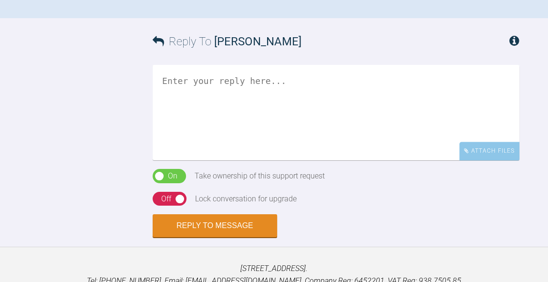
scroll to position [667, 0]
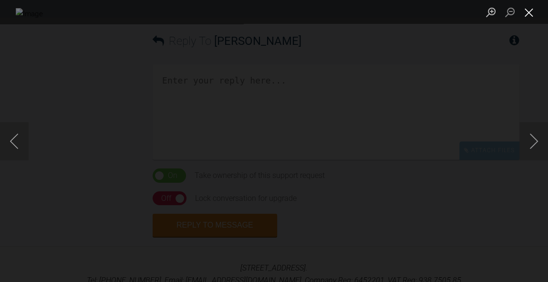
click at [524, 18] on button "Close lightbox" at bounding box center [529, 12] width 19 height 17
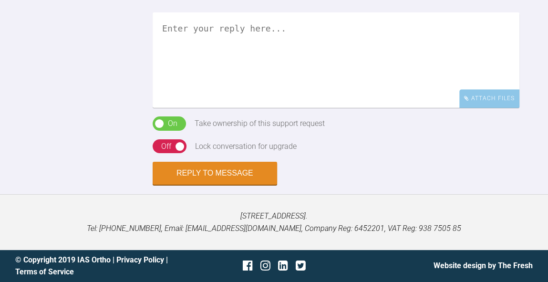
scroll to position [781, 0]
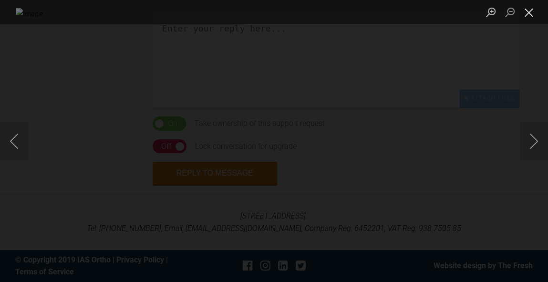
click at [531, 13] on button "Close lightbox" at bounding box center [529, 12] width 19 height 17
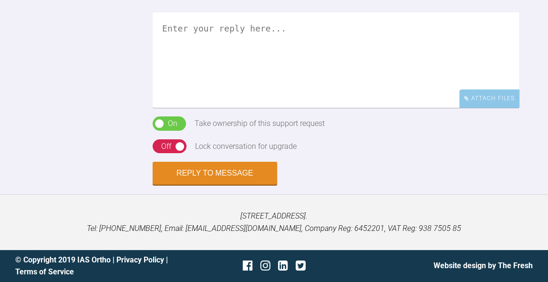
scroll to position [931, 0]
click at [372, 108] on textarea at bounding box center [336, 59] width 367 height 95
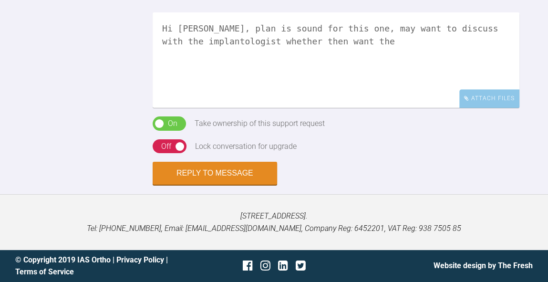
scroll to position [1051, 0]
click at [495, 86] on textarea "Hi Catie, plan is sound for this one, may want to discuss with the implantologi…" at bounding box center [336, 59] width 367 height 95
click at [429, 102] on textarea "Hi Catie, plan is sound for this one, may want to discuss with the implantologi…" at bounding box center [336, 59] width 367 height 95
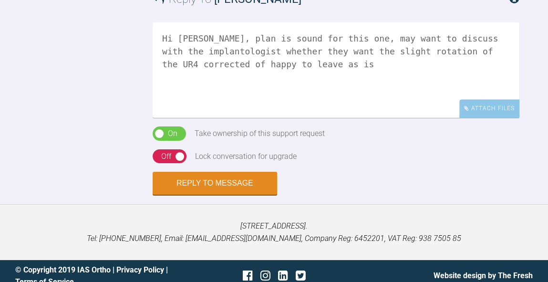
scroll to position [708, 0]
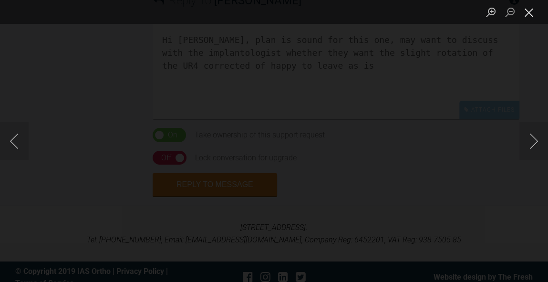
click at [533, 18] on button "Close lightbox" at bounding box center [529, 12] width 19 height 17
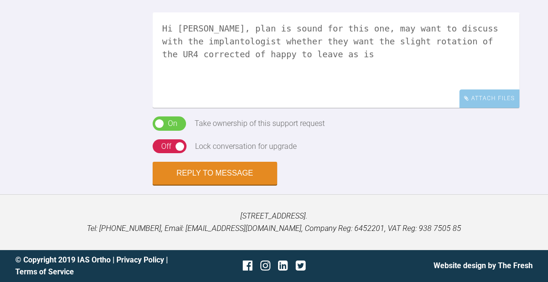
scroll to position [1109, 0]
click at [431, 36] on textarea "Hi Catie, plan is sound for this one, may want to discuss with the implantologi…" at bounding box center [336, 59] width 367 height 95
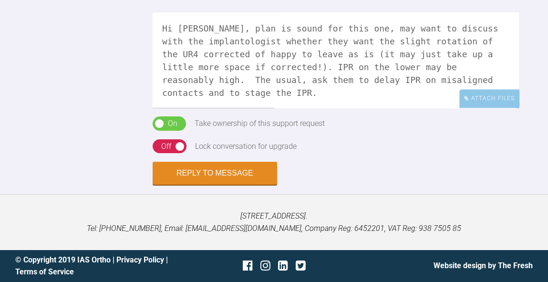
scroll to position [771, 0]
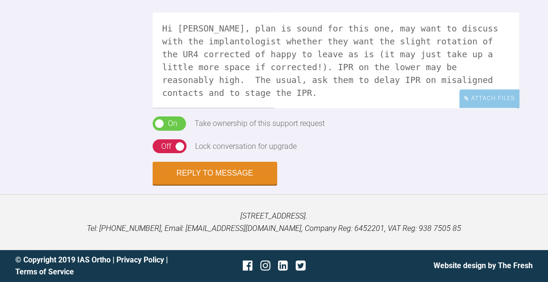
click at [257, 87] on textarea "Hi Catie, plan is sound for this one, may want to discuss with the implantologi…" at bounding box center [336, 59] width 367 height 95
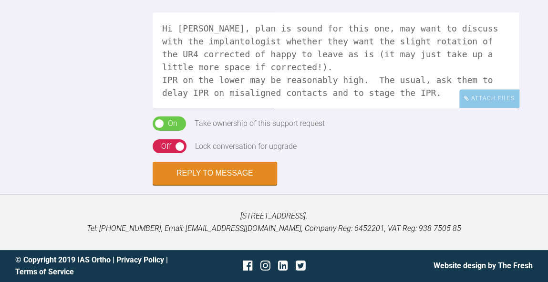
click at [294, 90] on textarea "Hi Catie, plan is sound for this one, may want to discuss with the implantologi…" at bounding box center [336, 59] width 367 height 95
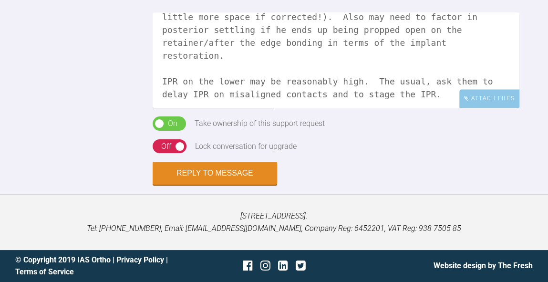
scroll to position [50, 0]
type textarea "Hi Catie, plan is sound for this one, may want to discuss with the implantologi…"
click at [170, 153] on div "Off" at bounding box center [166, 146] width 10 height 12
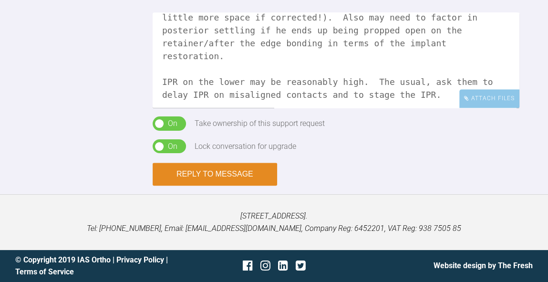
click at [255, 186] on button "Reply to Message" at bounding box center [215, 174] width 125 height 23
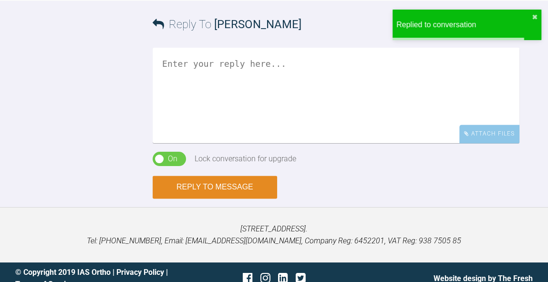
scroll to position [1259, 0]
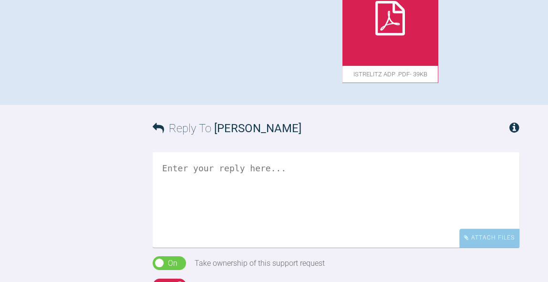
scroll to position [645, 0]
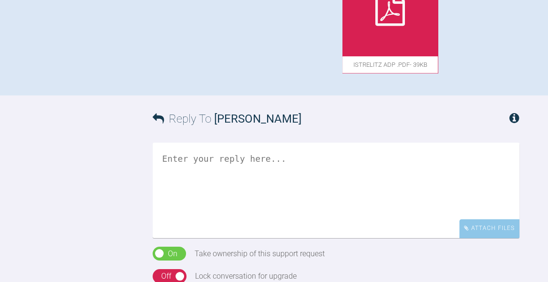
click at [393, 238] on textarea at bounding box center [336, 190] width 367 height 95
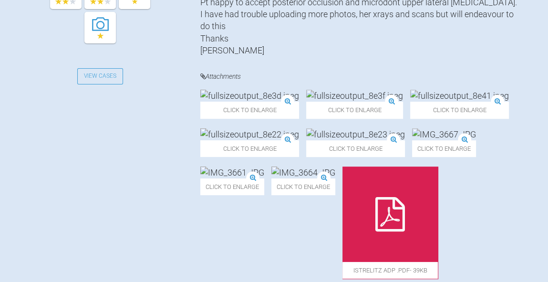
scroll to position [437, 0]
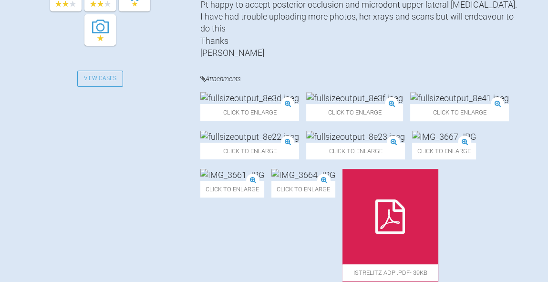
click at [452, 104] on img at bounding box center [459, 98] width 99 height 12
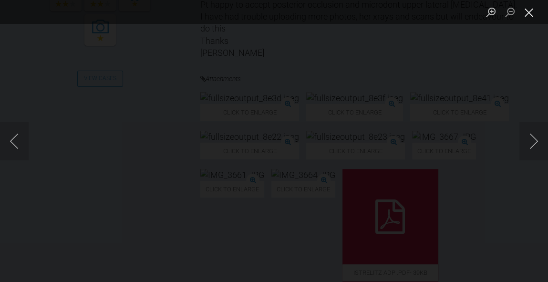
click at [531, 19] on button "Close lightbox" at bounding box center [529, 12] width 19 height 17
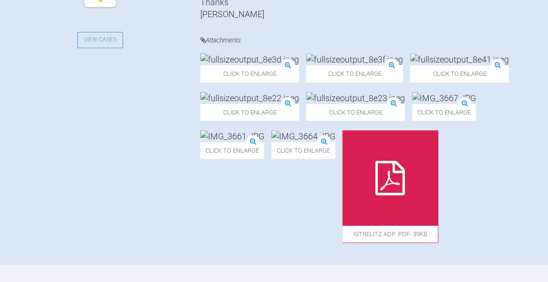
scroll to position [476, 0]
click at [242, 104] on img at bounding box center [249, 98] width 99 height 12
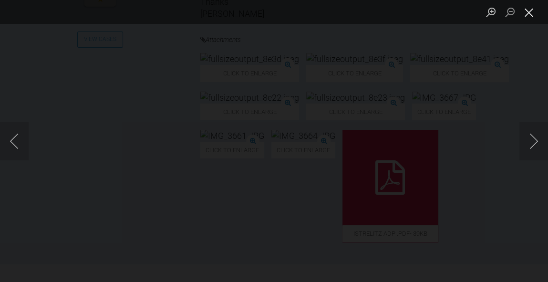
click at [533, 14] on button "Close lightbox" at bounding box center [529, 12] width 19 height 17
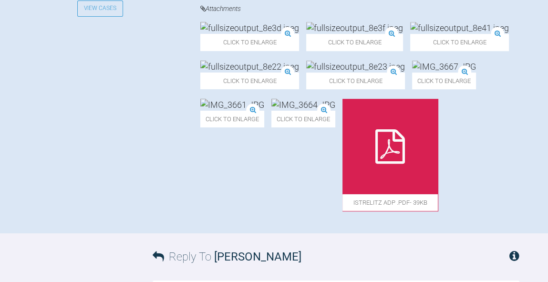
scroll to position [509, 0]
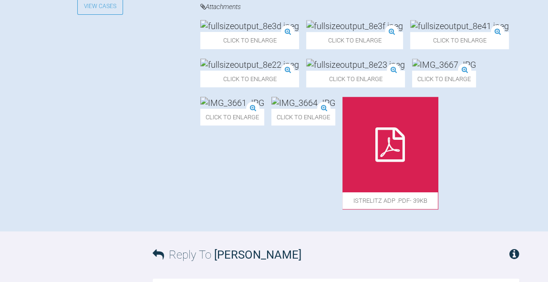
click at [294, 71] on img at bounding box center [249, 65] width 99 height 12
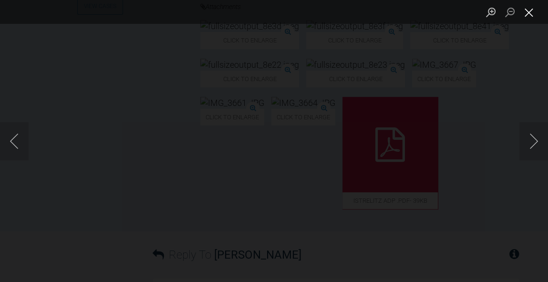
click at [534, 14] on button "Close lightbox" at bounding box center [529, 12] width 19 height 17
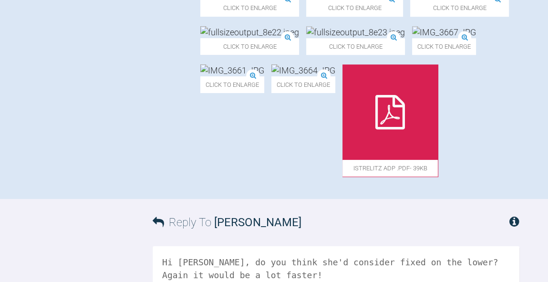
scroll to position [546, 0]
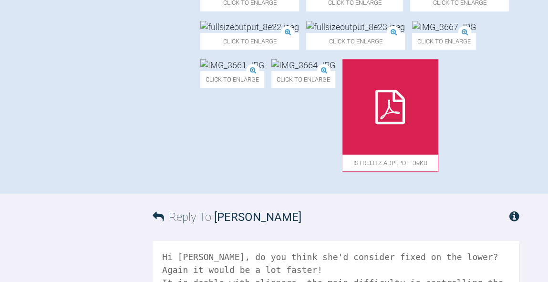
click at [405, 124] on icon at bounding box center [390, 107] width 30 height 34
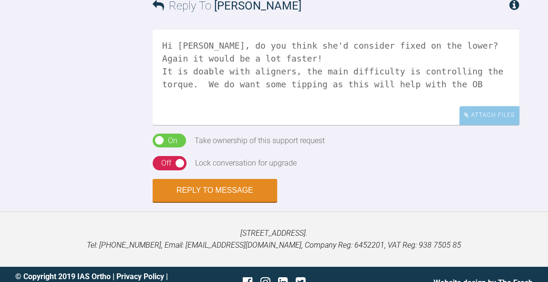
scroll to position [763, 0]
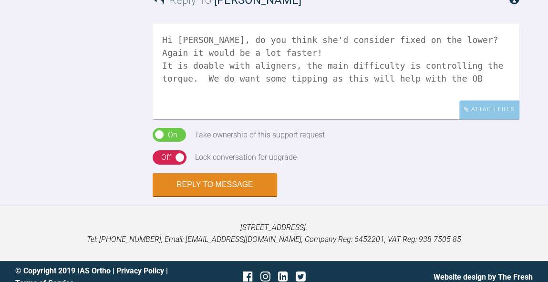
click at [316, 119] on textarea "Hi Jess, do you think she'd consider fixed on the lower? Again it would be a lo…" at bounding box center [336, 71] width 367 height 95
click at [331, 119] on textarea "Hi Jess, do you think she'd consider fixed on the lower? Again it would be a lo…" at bounding box center [336, 71] width 367 height 95
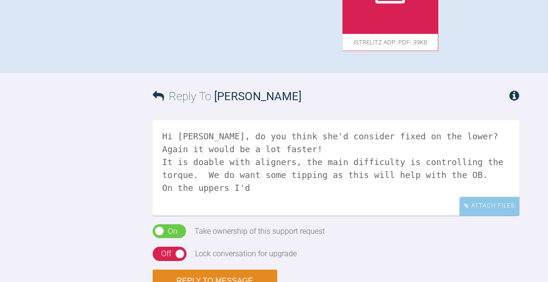
scroll to position [669, 0]
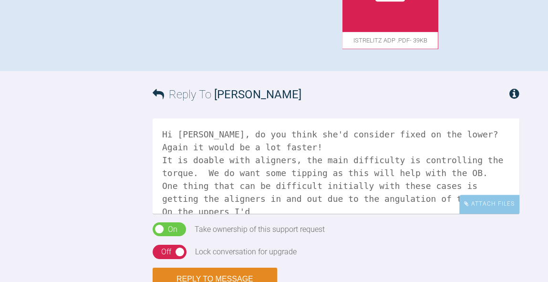
click at [252, 214] on textarea "Hi Jess, do you think she'd consider fixed on the lower? Again it would be a lo…" at bounding box center [336, 165] width 367 height 95
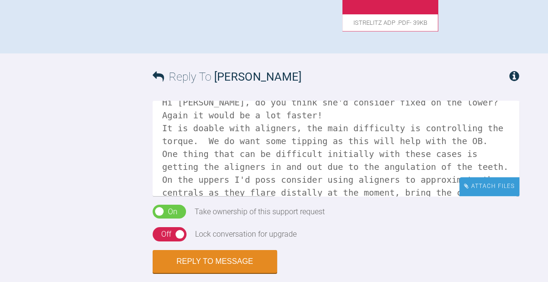
scroll to position [27, 0]
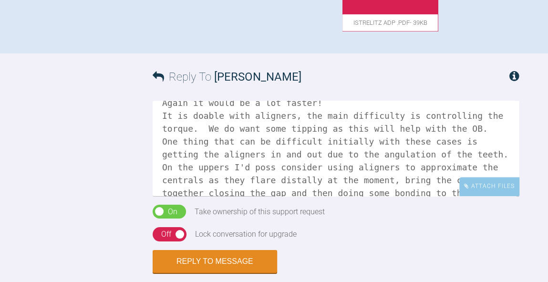
click at [427, 196] on textarea "Hi Jess, do you think she'd consider fixed on the lower? Again it would be a lo…" at bounding box center [336, 148] width 367 height 95
click at [249, 196] on textarea "Hi Jess, do you think she'd consider fixed on the lower? Again it would be a lo…" at bounding box center [336, 148] width 367 height 95
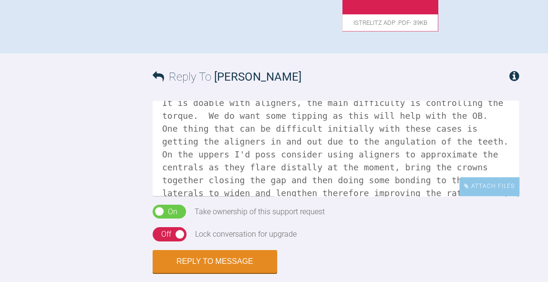
click at [203, 196] on textarea "Hi Jess, do you think she'd consider fixed on the lower? Again it would be a lo…" at bounding box center [336, 148] width 367 height 95
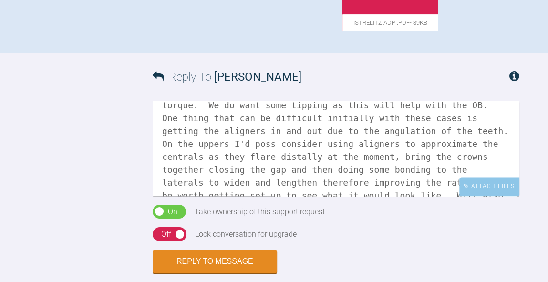
scroll to position [50, 0]
click at [331, 196] on textarea "Hi Jess, do you think she'd consider fixed on the lower? Again it would be a lo…" at bounding box center [336, 148] width 367 height 95
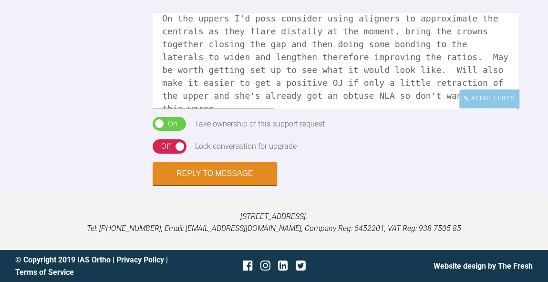
scroll to position [861, 0]
type textarea "Hi Jess, do you think she'd consider fixed on the lower? Again it would be a lo…"
click at [169, 147] on div "Off" at bounding box center [166, 146] width 10 height 12
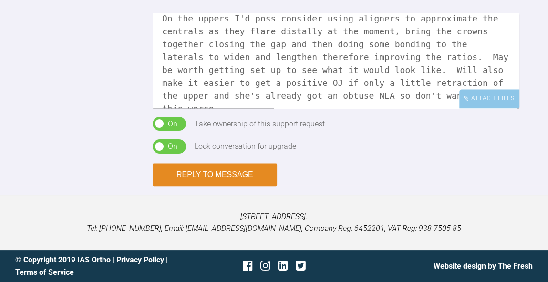
click at [237, 174] on button "Reply to Message" at bounding box center [215, 174] width 125 height 23
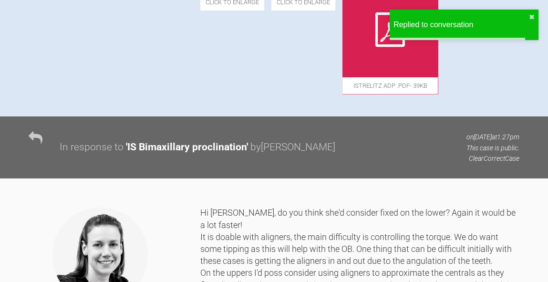
scroll to position [621, 0]
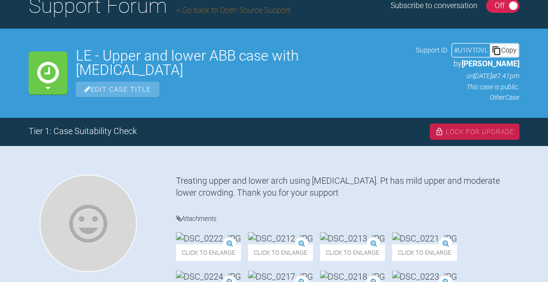
scroll to position [183, 0]
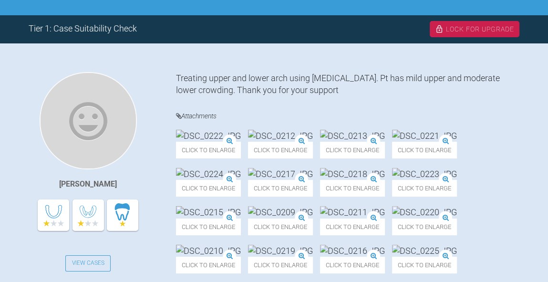
click at [385, 142] on img at bounding box center [352, 136] width 65 height 12
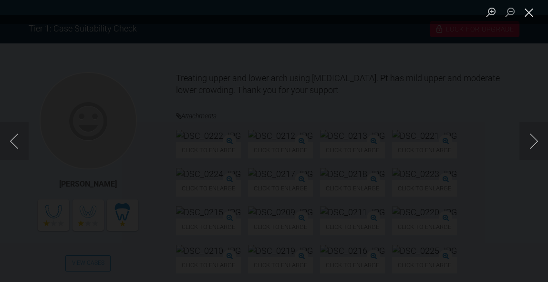
click at [536, 14] on button "Close lightbox" at bounding box center [529, 12] width 19 height 17
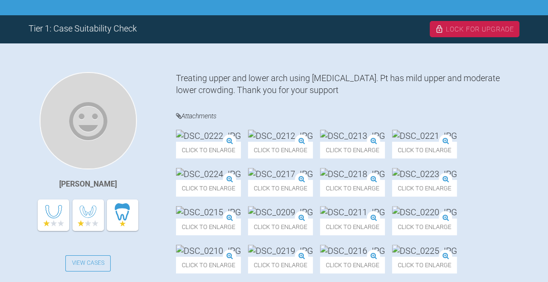
click at [313, 180] on img at bounding box center [280, 174] width 65 height 12
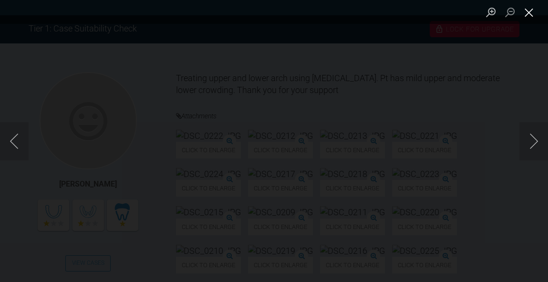
click at [531, 15] on button "Close lightbox" at bounding box center [529, 12] width 19 height 17
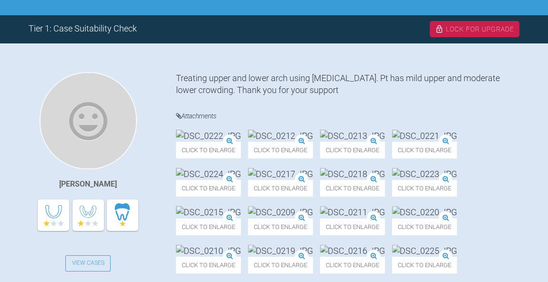
click at [392, 142] on img at bounding box center [424, 136] width 65 height 12
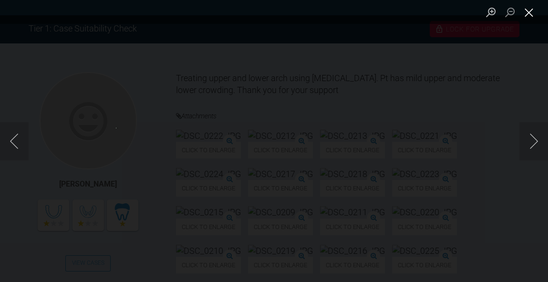
click at [527, 17] on button "Close lightbox" at bounding box center [529, 12] width 19 height 17
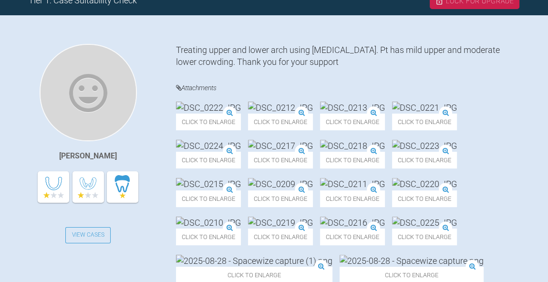
scroll to position [219, 0]
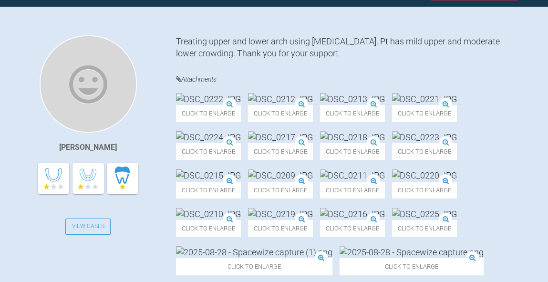
click at [385, 105] on img at bounding box center [352, 99] width 65 height 12
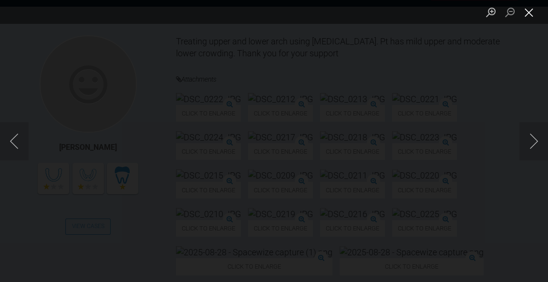
click at [532, 12] on button "Close lightbox" at bounding box center [529, 12] width 19 height 17
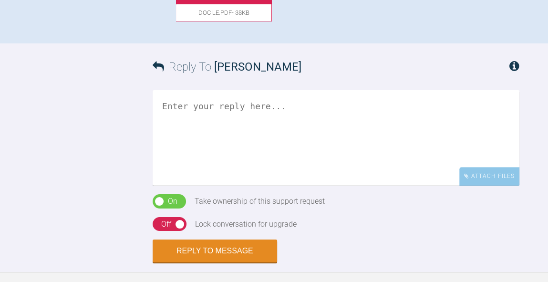
scroll to position [596, 0]
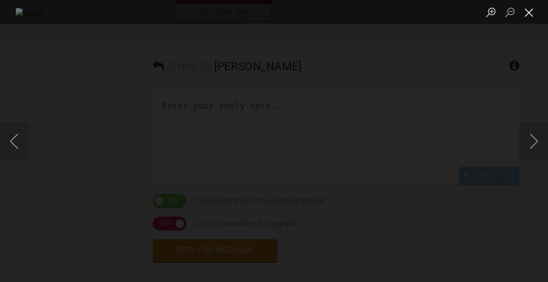
click at [531, 16] on button "Close lightbox" at bounding box center [529, 12] width 19 height 17
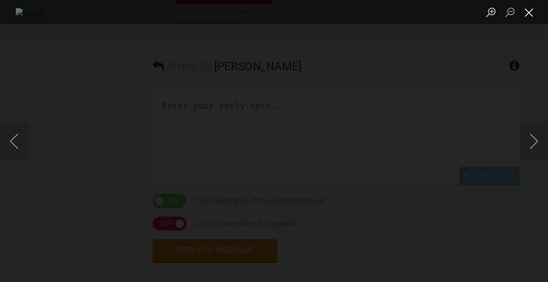
click at [531, 13] on button "Close lightbox" at bounding box center [529, 12] width 19 height 17
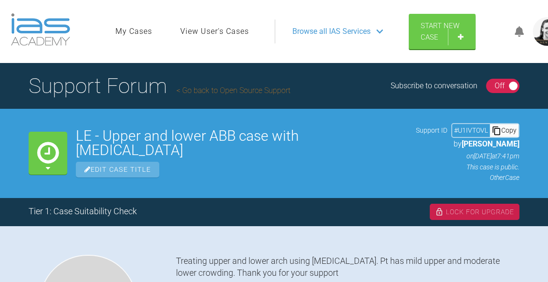
scroll to position [0, 0]
